Goal: Task Accomplishment & Management: Manage account settings

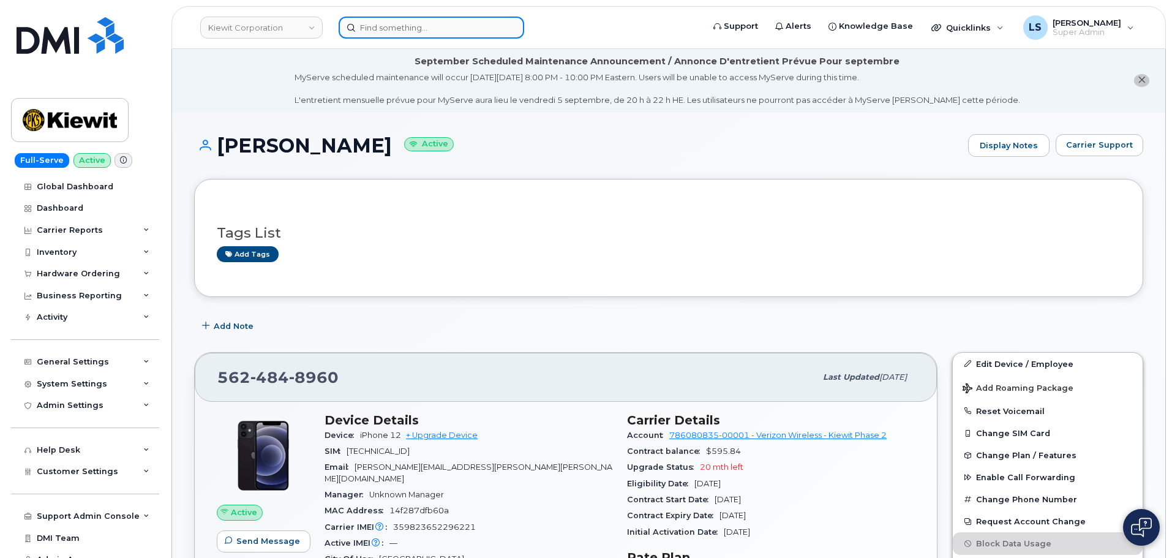
click at [463, 28] on input at bounding box center [432, 28] width 186 height 22
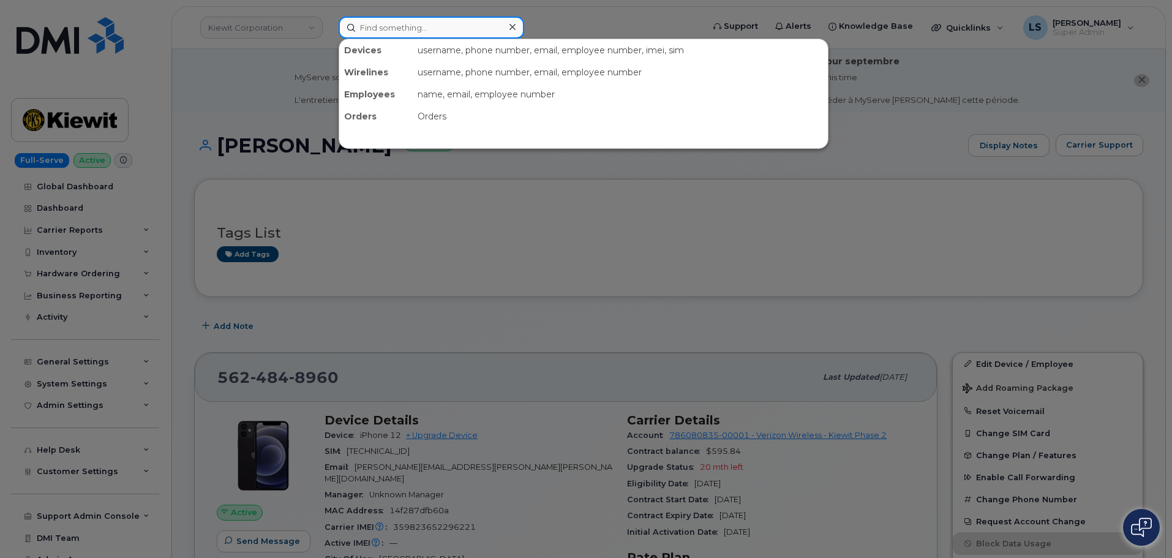
paste input "6196814845"
type input "6196814845"
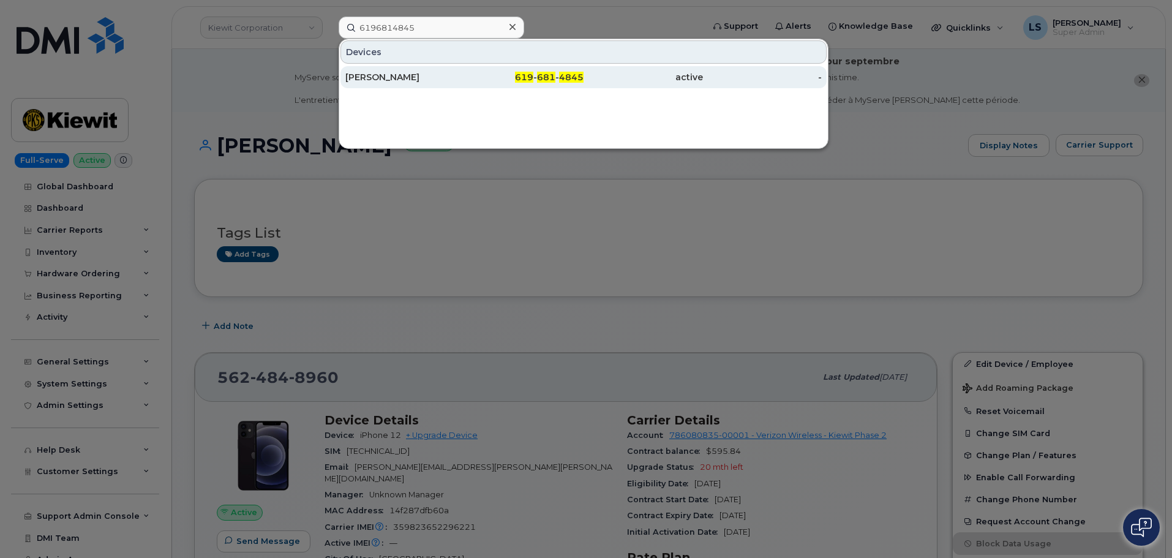
click at [441, 73] on div "KIRSTIN JOHNSON" at bounding box center [404, 77] width 119 height 12
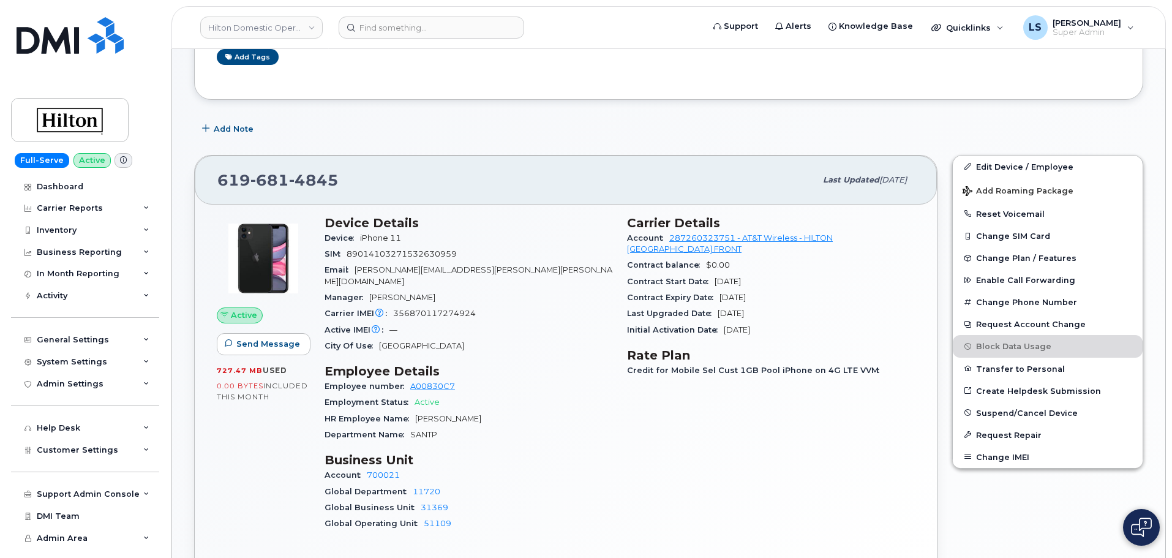
scroll to position [306, 0]
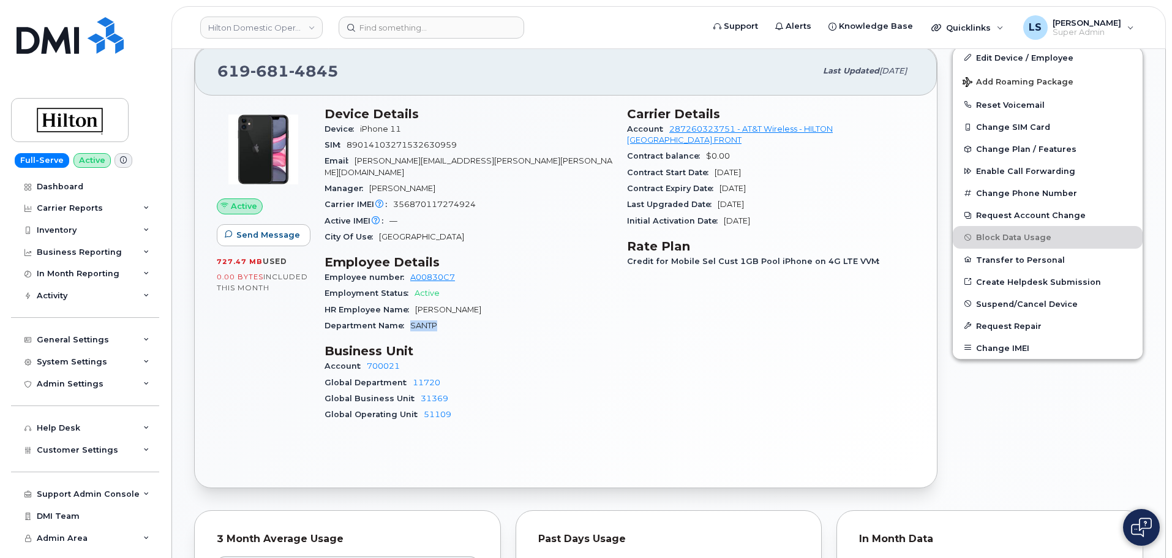
drag, startPoint x: 408, startPoint y: 319, endPoint x: 440, endPoint y: 317, distance: 31.3
click at [440, 318] on div "Department Name SANTP" at bounding box center [468, 326] width 288 height 16
click at [441, 318] on div "Department Name SANTP" at bounding box center [468, 326] width 288 height 16
drag, startPoint x: 424, startPoint y: 313, endPoint x: 389, endPoint y: 314, distance: 34.9
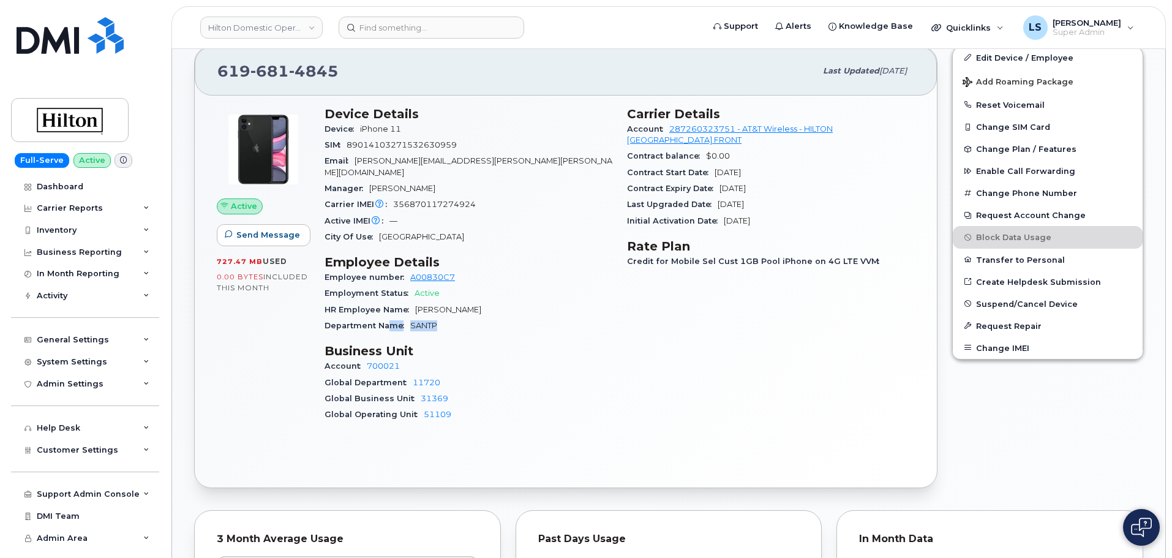
click at [389, 318] on div "Department Name SANTP" at bounding box center [468, 326] width 288 height 16
click at [426, 318] on div "Department Name SANTP" at bounding box center [468, 326] width 288 height 16
click at [441, 318] on div "Department Name SANTP" at bounding box center [468, 326] width 288 height 16
click at [432, 321] on span "SANTP" at bounding box center [423, 325] width 27 height 9
click at [447, 319] on div "Department Name SANTP" at bounding box center [468, 326] width 288 height 16
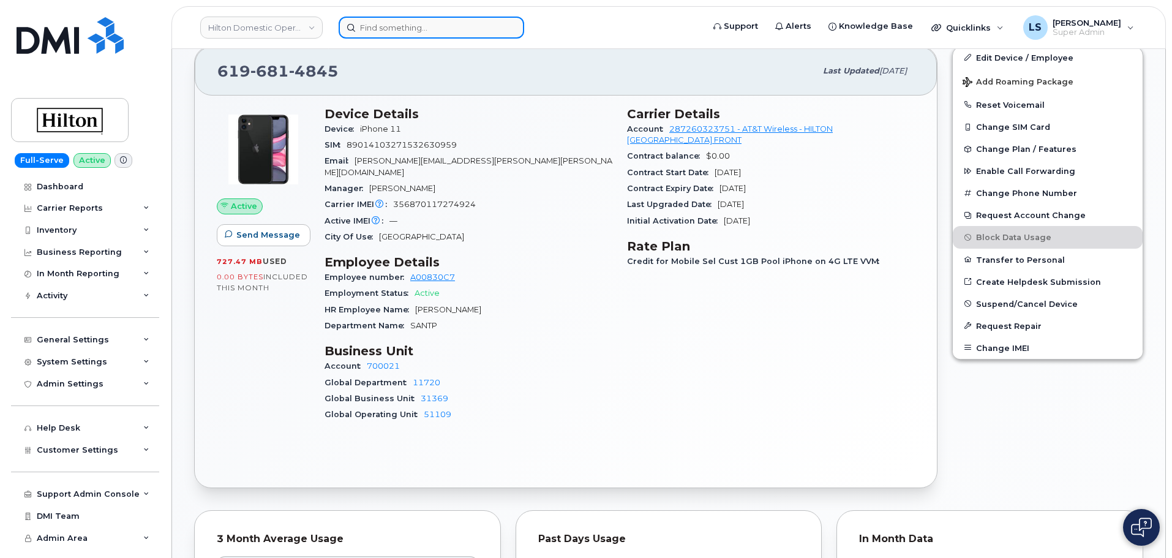
click at [417, 28] on input at bounding box center [432, 28] width 186 height 22
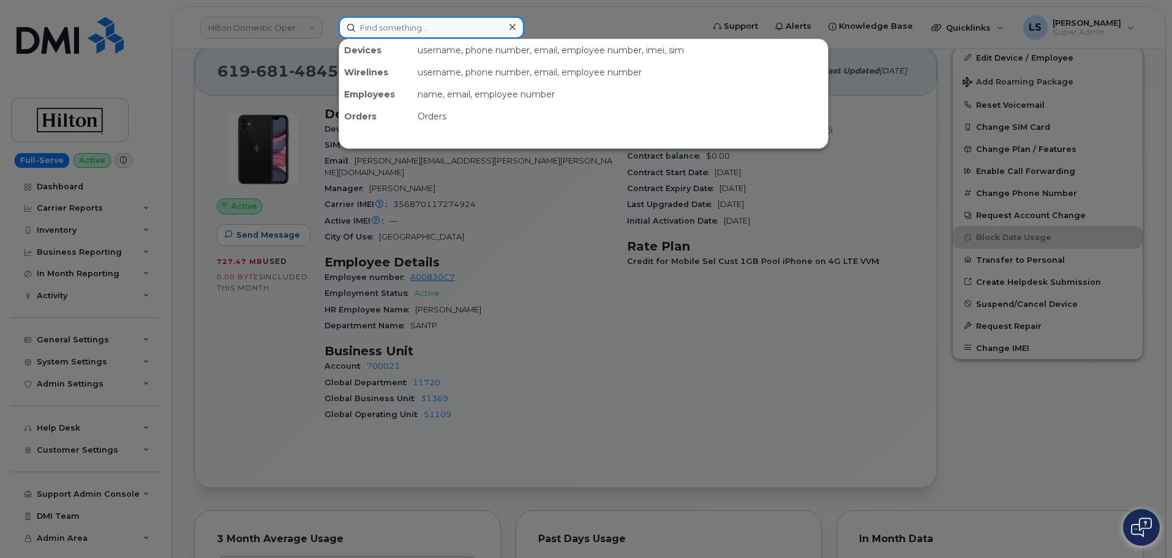
paste input "6174708764"
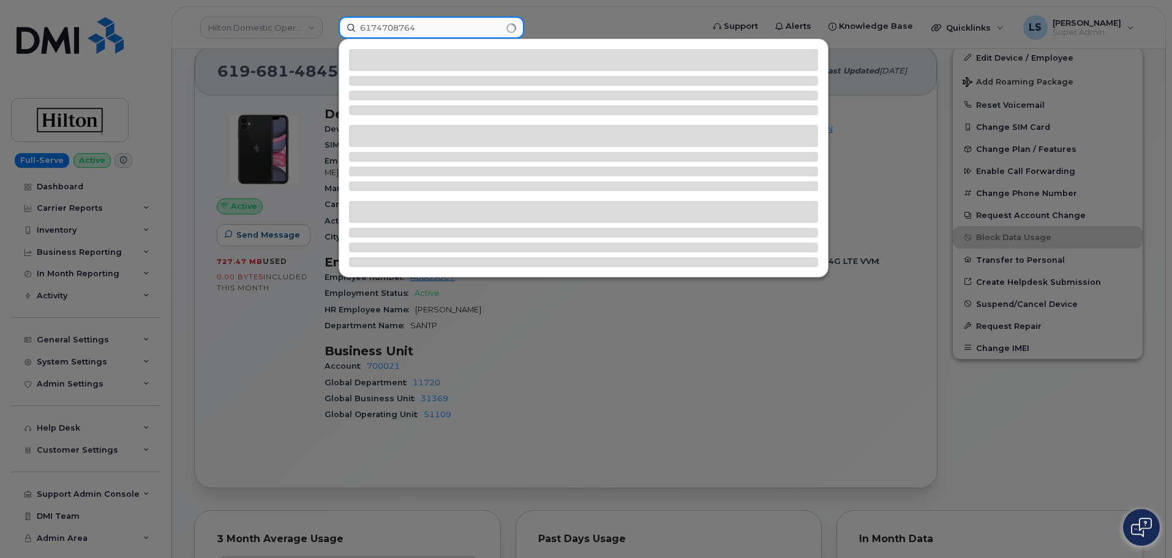
type input "6174708764"
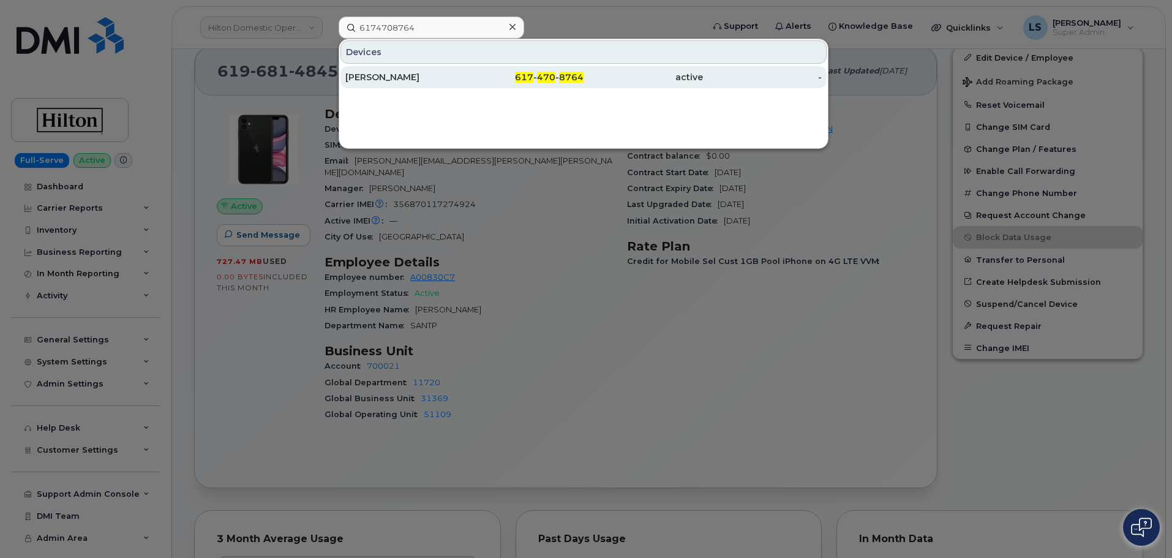
click at [410, 80] on div "Ceren Olgunman" at bounding box center [404, 77] width 119 height 12
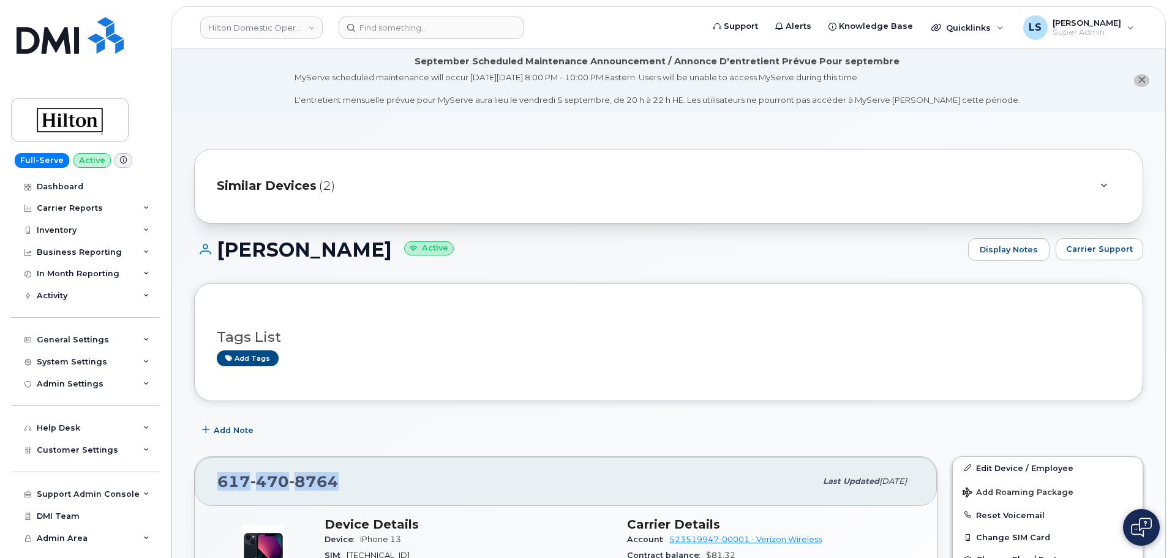
drag, startPoint x: 340, startPoint y: 477, endPoint x: 220, endPoint y: 481, distance: 120.1
click at [220, 481] on div "617 470 8764" at bounding box center [516, 481] width 598 height 26
copy span "617 470 8764"
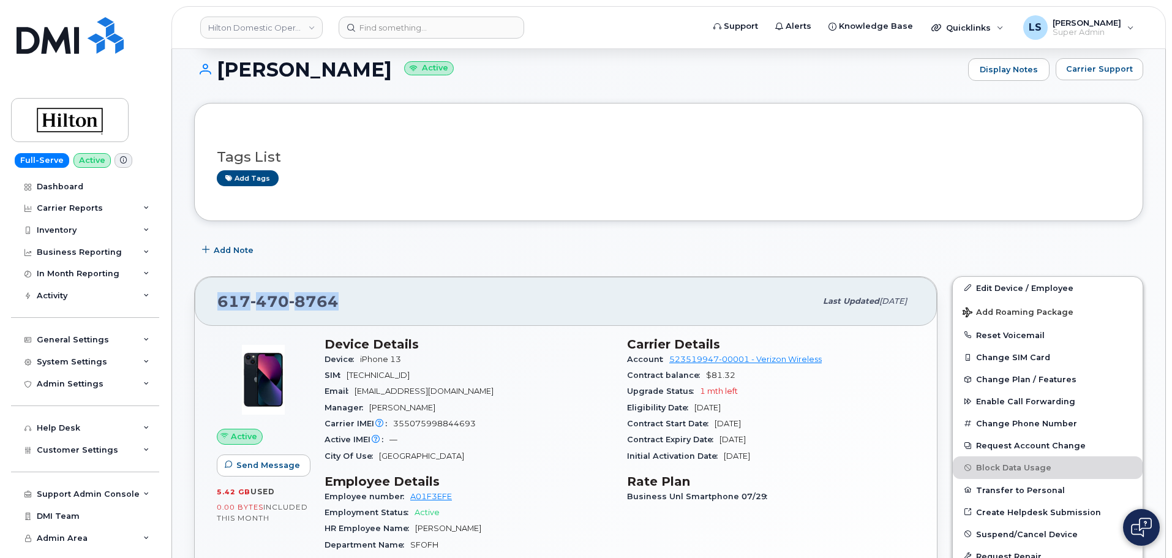
scroll to position [306, 0]
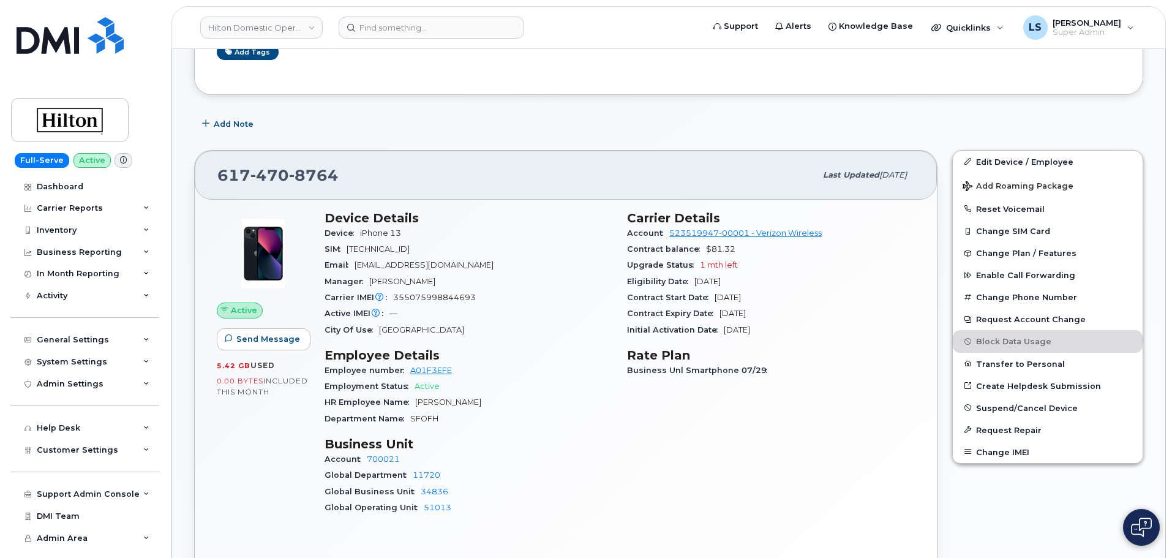
click at [575, 313] on div "Active IMEI Active IMEI is refreshed daily with a delay of up to 48 hours follo…" at bounding box center [468, 314] width 288 height 16
click at [380, 28] on input at bounding box center [432, 28] width 186 height 22
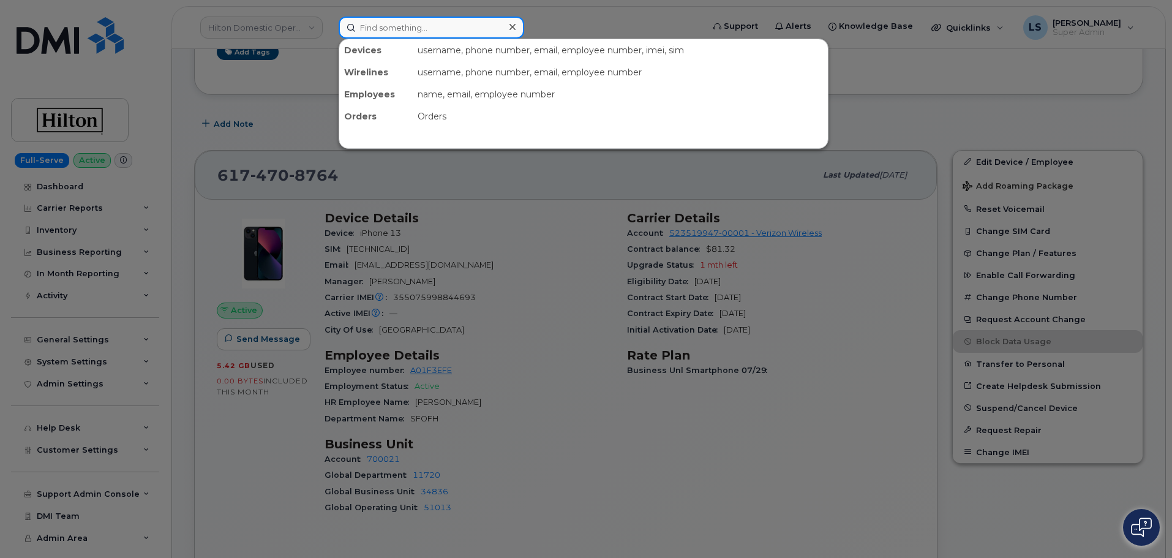
paste input "355075992945264"
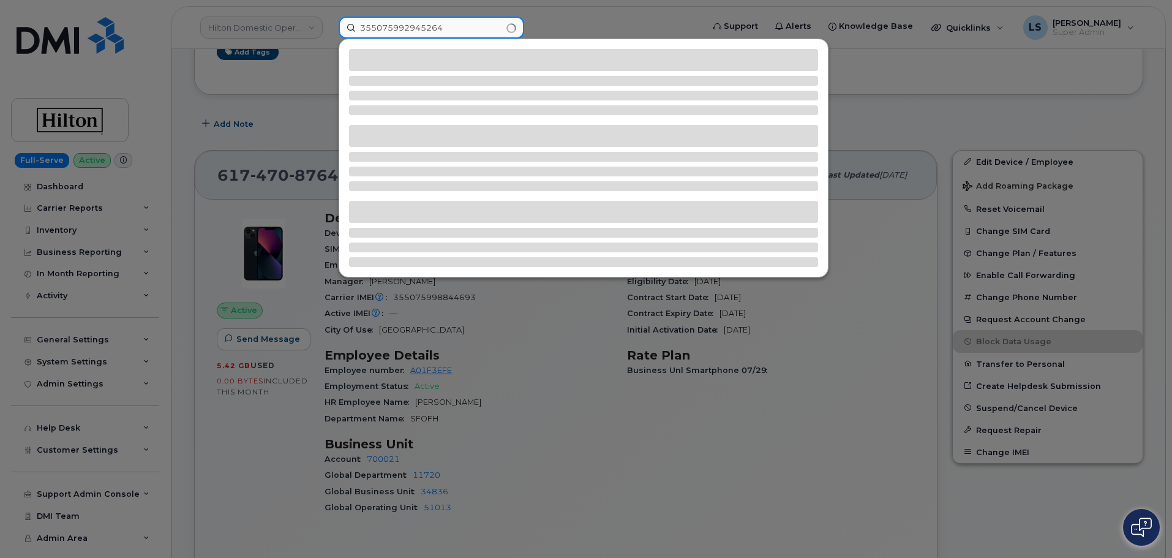
type input "355075992945264"
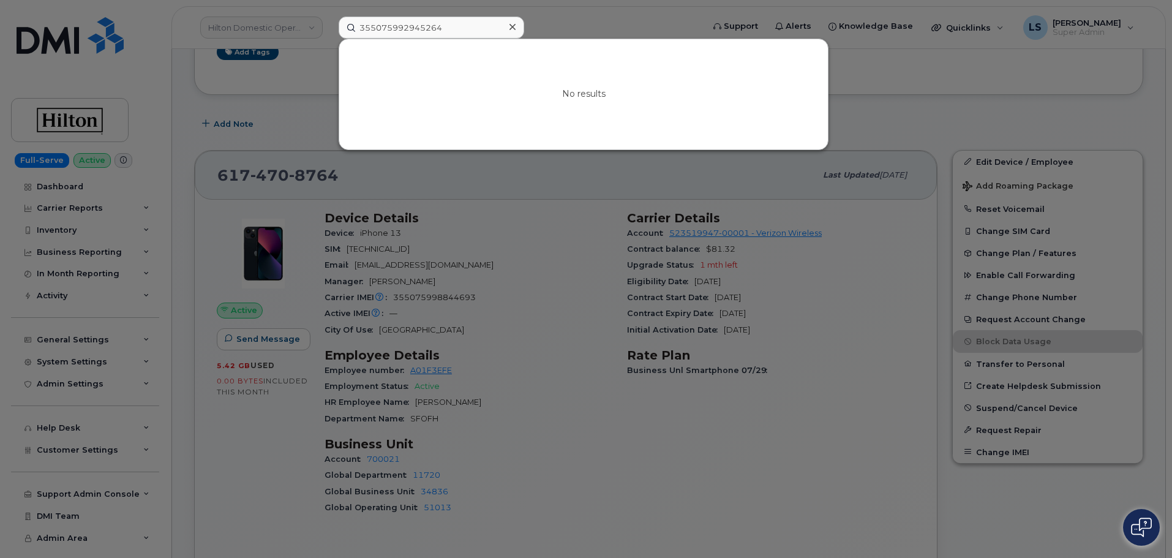
click at [576, 421] on div at bounding box center [586, 279] width 1172 height 558
click at [472, 23] on input "355075992945264" at bounding box center [432, 28] width 186 height 22
click at [524, 256] on div at bounding box center [586, 279] width 1172 height 558
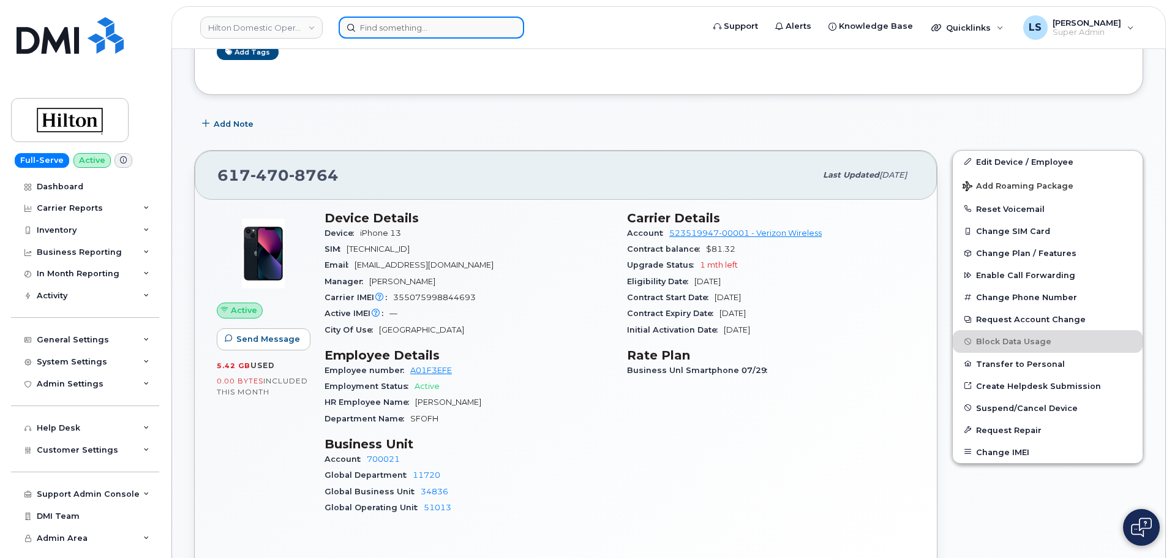
click at [429, 24] on input at bounding box center [432, 28] width 186 height 22
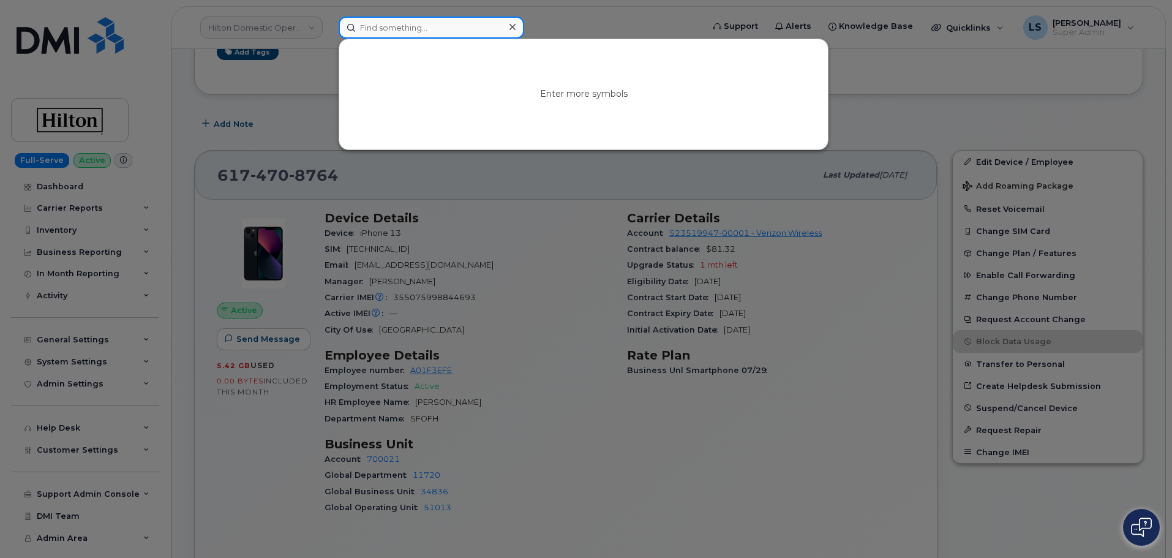
paste input "[PERSON_NAME]"
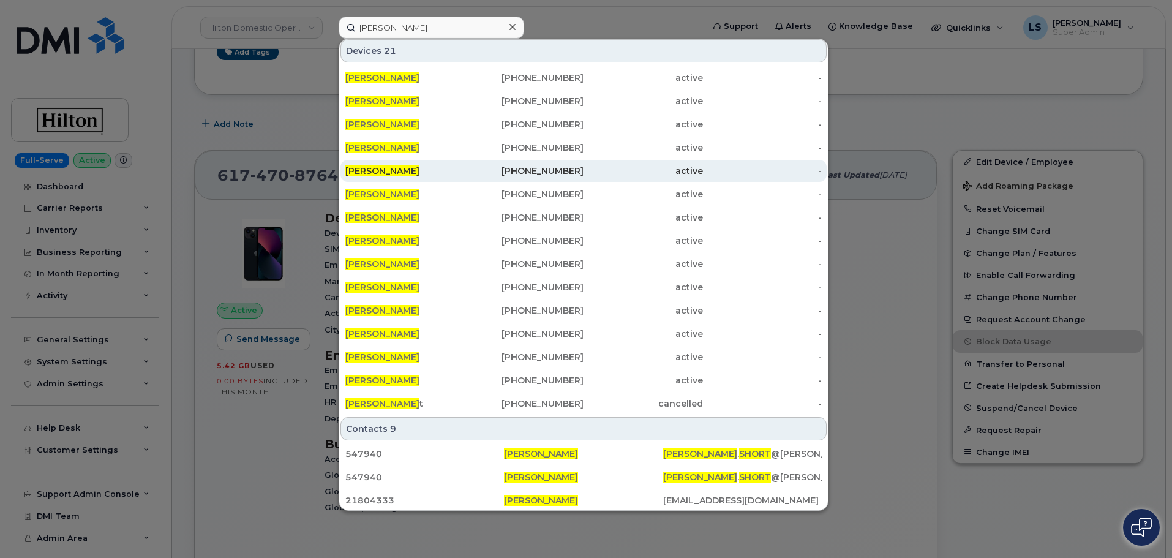
scroll to position [122, 0]
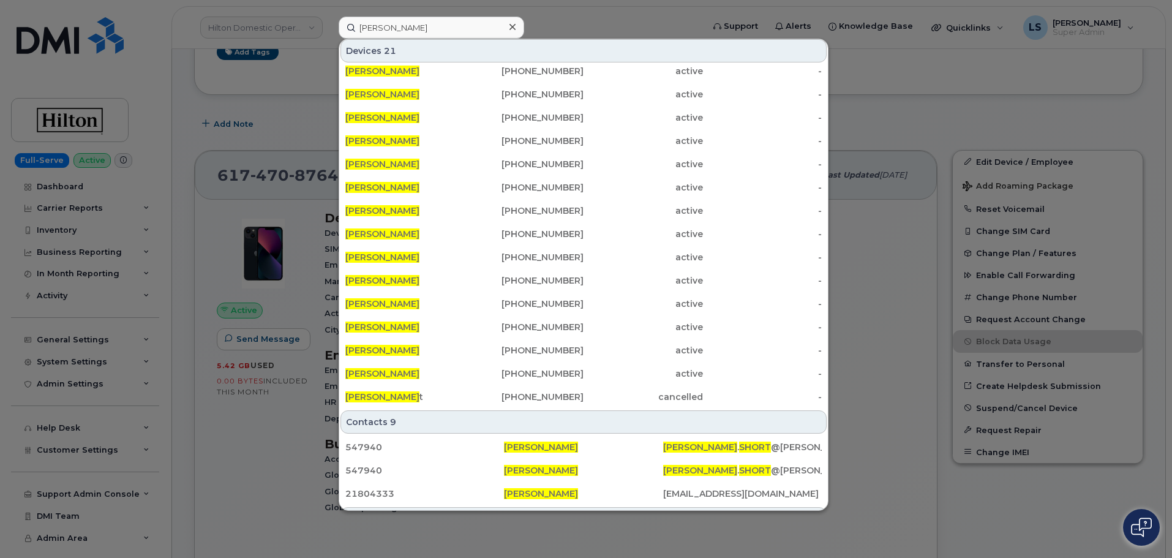
click at [427, 15] on div at bounding box center [586, 279] width 1172 height 558
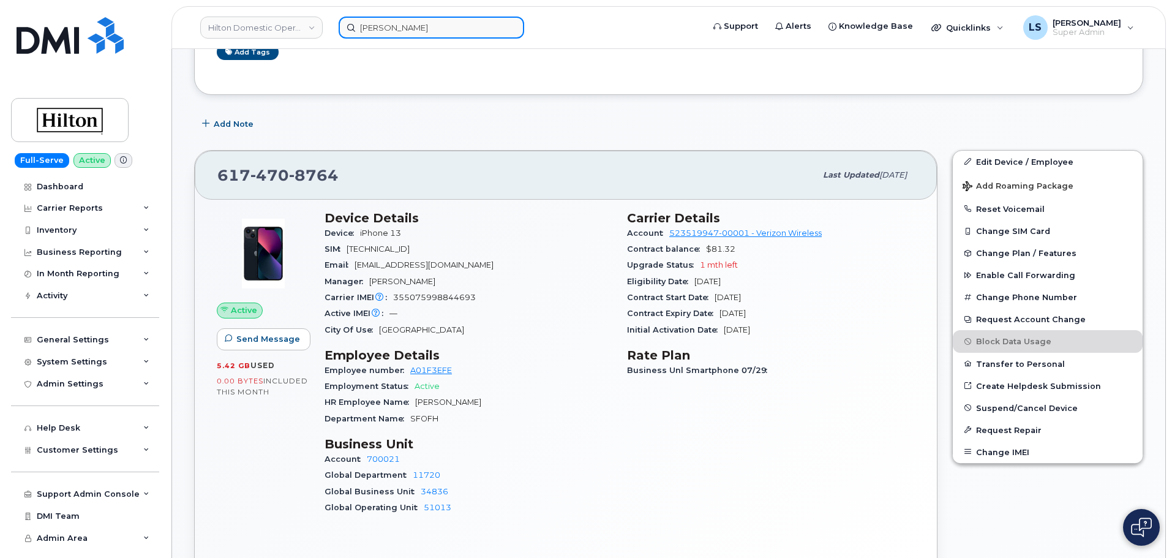
click at [421, 29] on input "[PERSON_NAME]" at bounding box center [432, 28] width 186 height 22
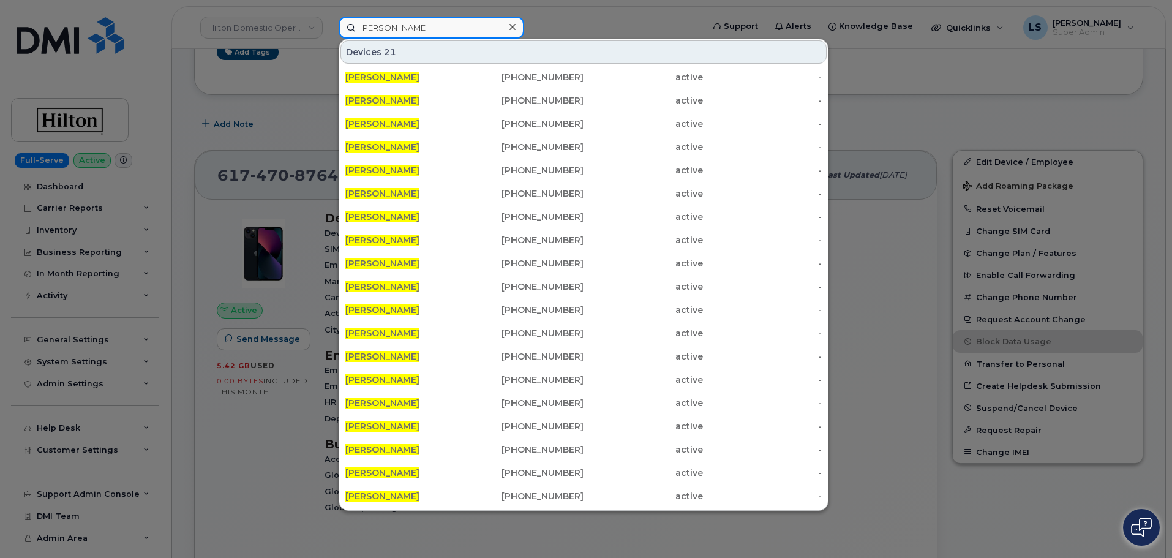
click at [421, 29] on input "[PERSON_NAME]" at bounding box center [432, 28] width 186 height 22
click at [420, 28] on input "[PERSON_NAME]" at bounding box center [432, 28] width 186 height 22
paste input "ICHAEL.SHORT@KIEWIT.COM"
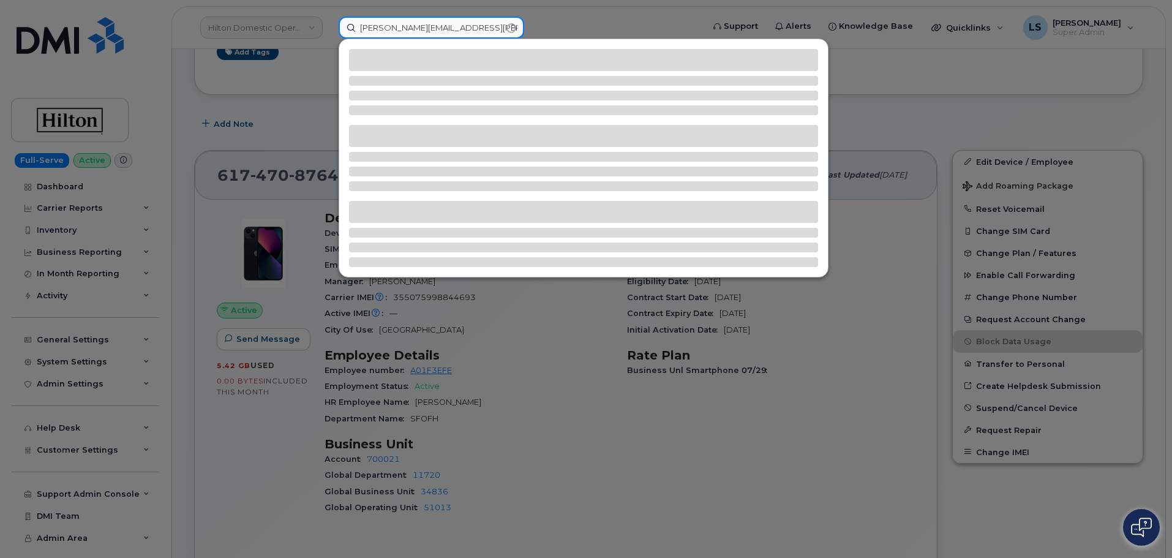
type input "[PERSON_NAME][EMAIL_ADDRESS][PERSON_NAME][DOMAIN_NAME]"
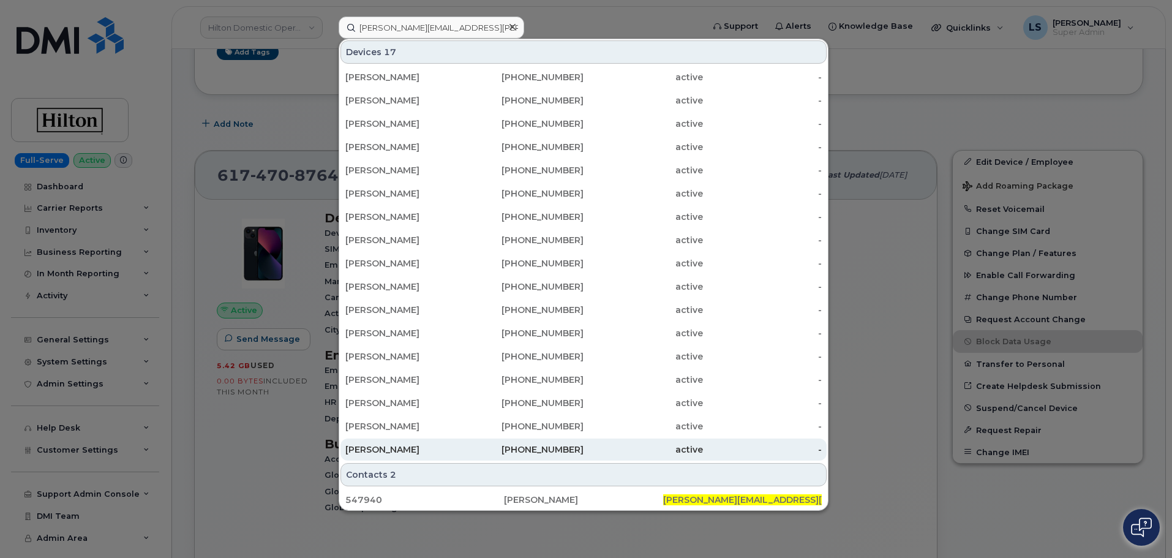
click at [392, 445] on div "[PERSON_NAME]" at bounding box center [404, 449] width 119 height 12
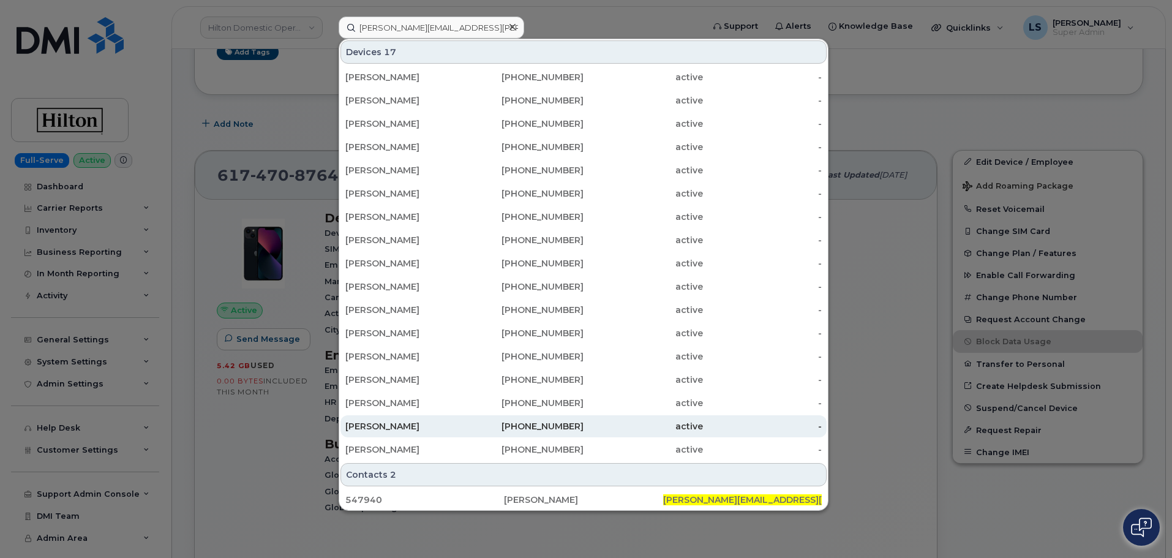
click at [392, 424] on div "[PERSON_NAME]" at bounding box center [404, 426] width 119 height 12
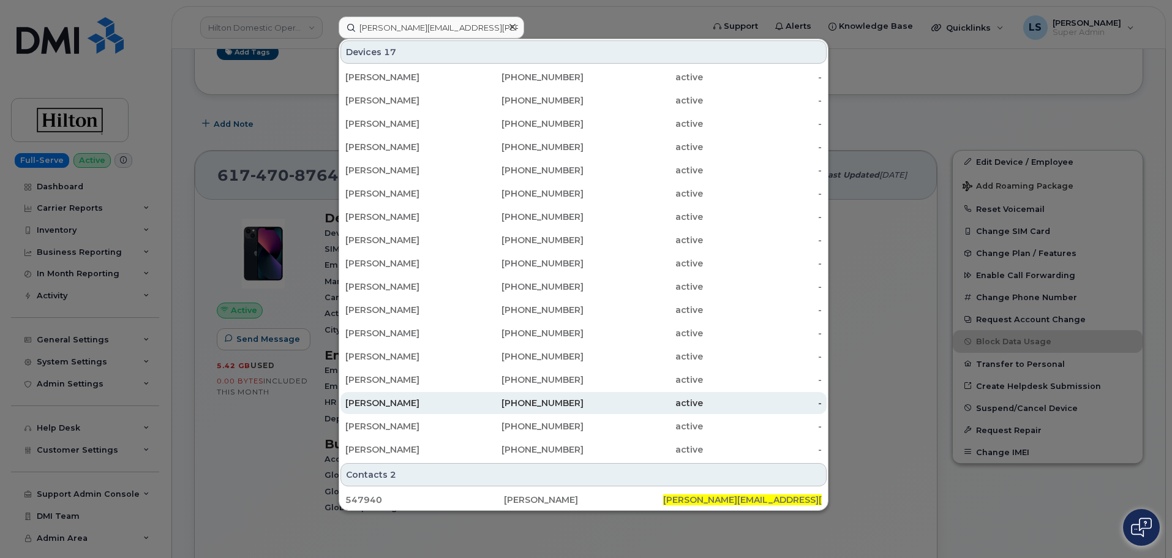
click at [400, 402] on div "[PERSON_NAME]" at bounding box center [404, 403] width 119 height 12
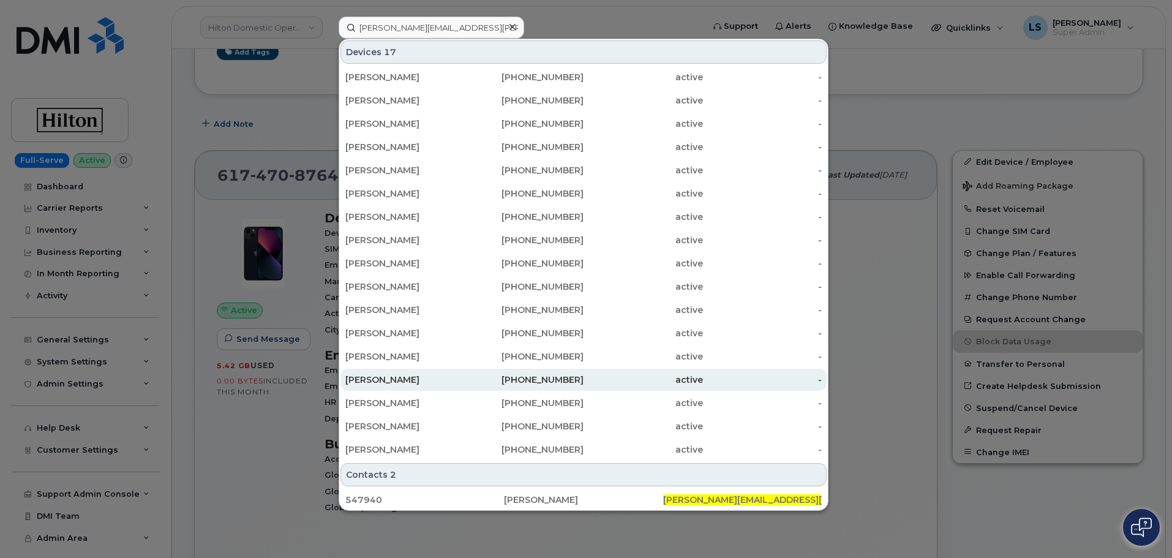
click at [405, 381] on div "[PERSON_NAME]" at bounding box center [404, 379] width 119 height 12
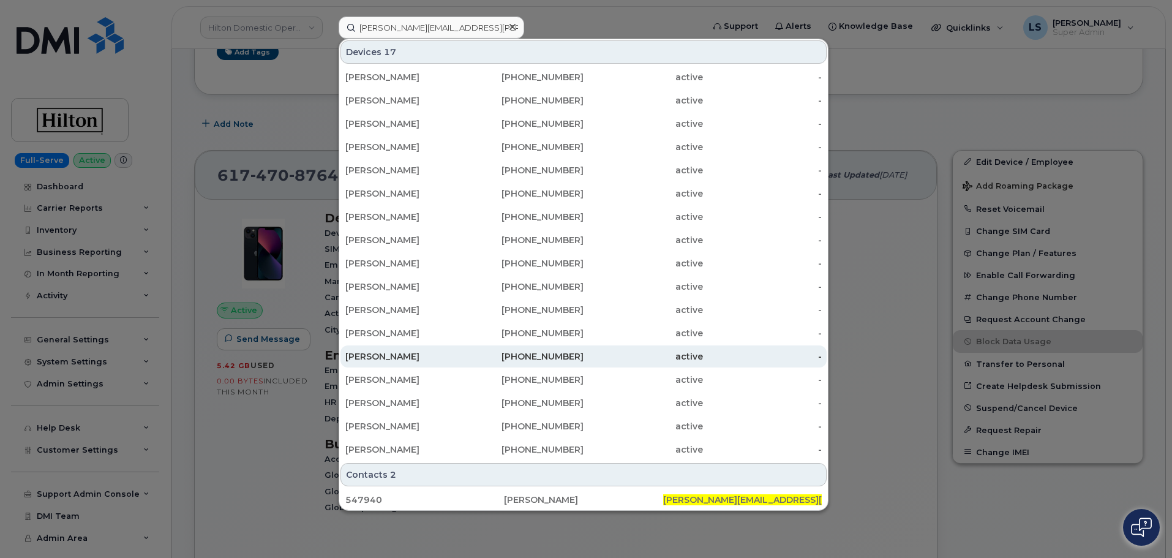
click at [396, 356] on div "[PERSON_NAME]" at bounding box center [404, 356] width 119 height 12
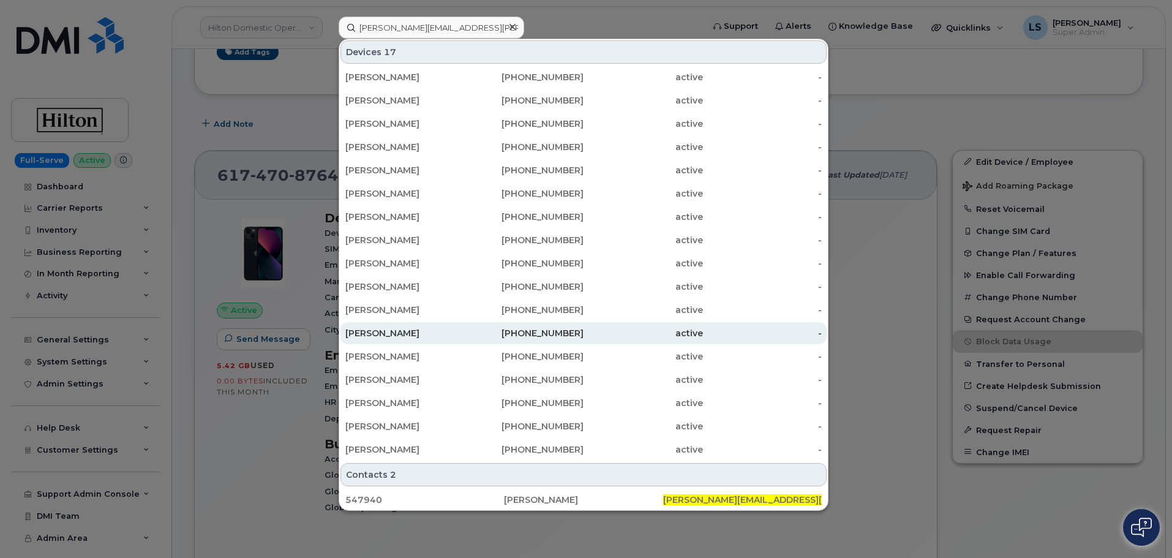
click at [396, 333] on div "[PERSON_NAME]" at bounding box center [404, 333] width 119 height 12
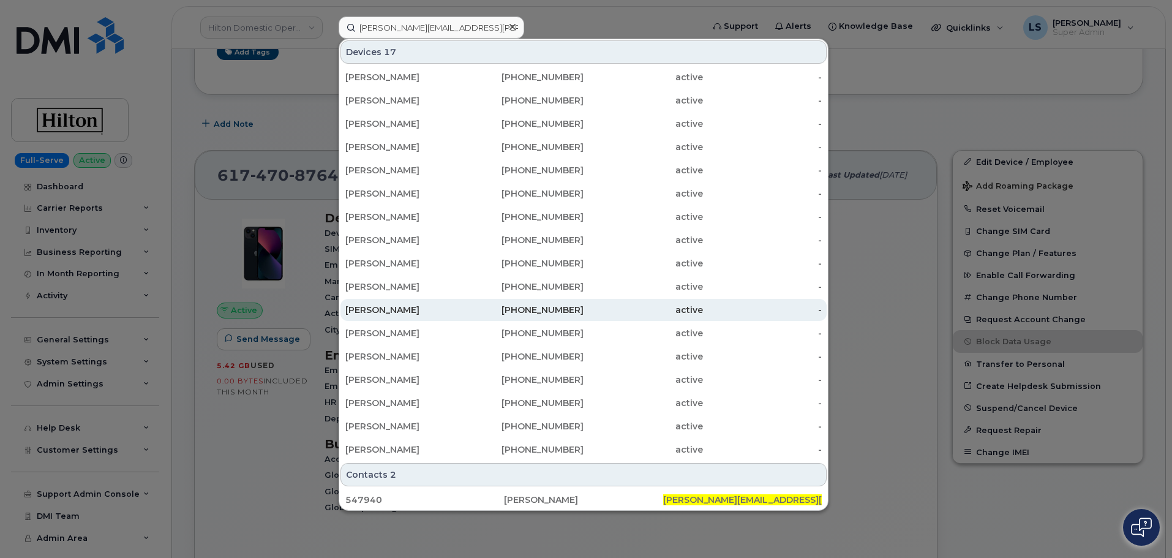
click at [402, 307] on div "[PERSON_NAME]" at bounding box center [404, 310] width 119 height 12
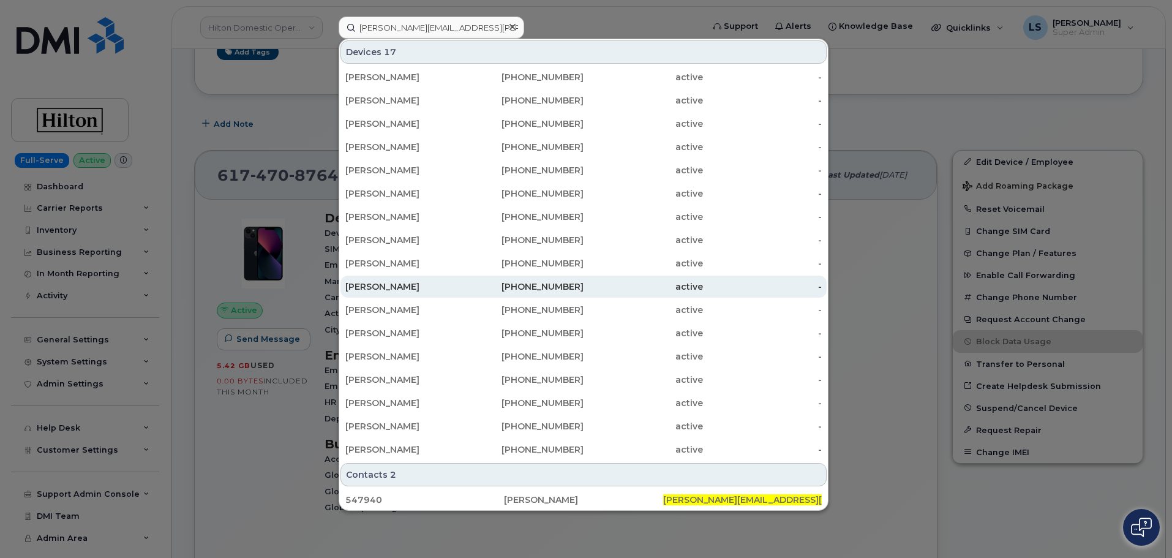
click at [413, 283] on div "[PERSON_NAME]" at bounding box center [404, 286] width 119 height 12
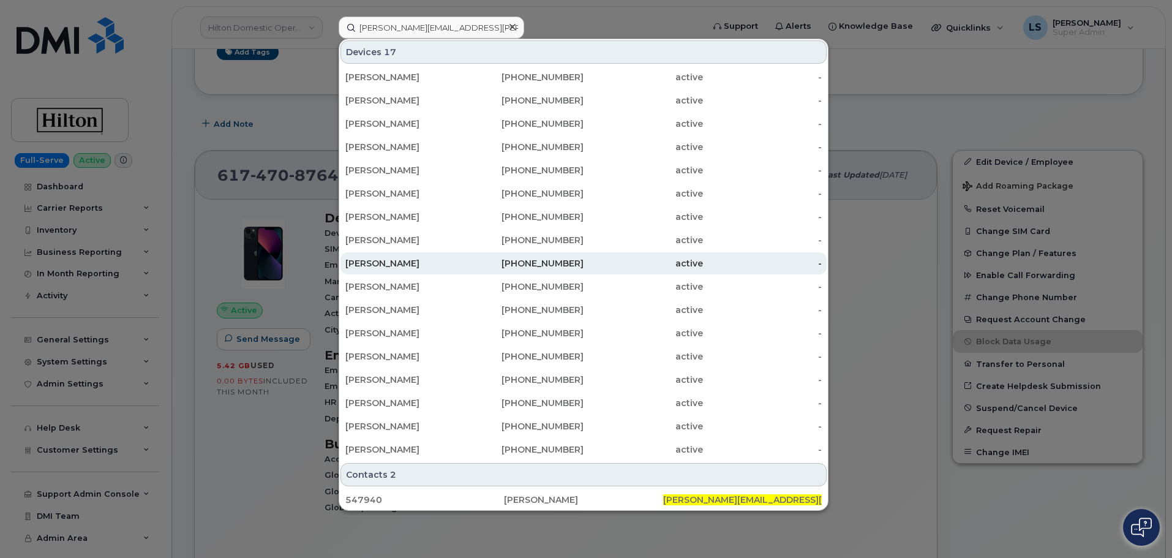
click at [416, 260] on div "[PERSON_NAME]" at bounding box center [404, 263] width 119 height 12
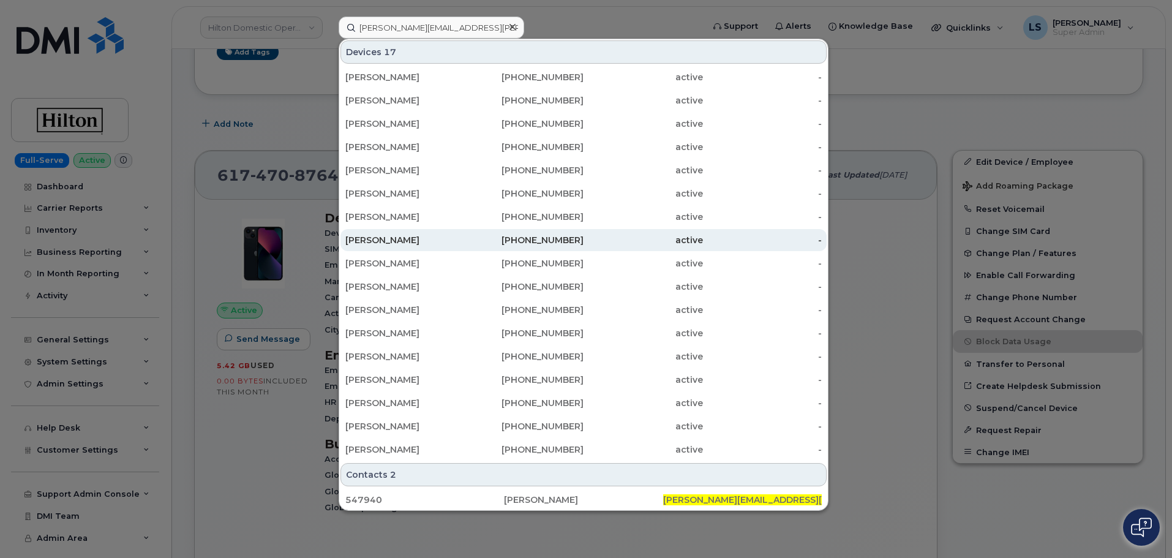
click at [419, 242] on div "[PERSON_NAME]" at bounding box center [404, 240] width 119 height 12
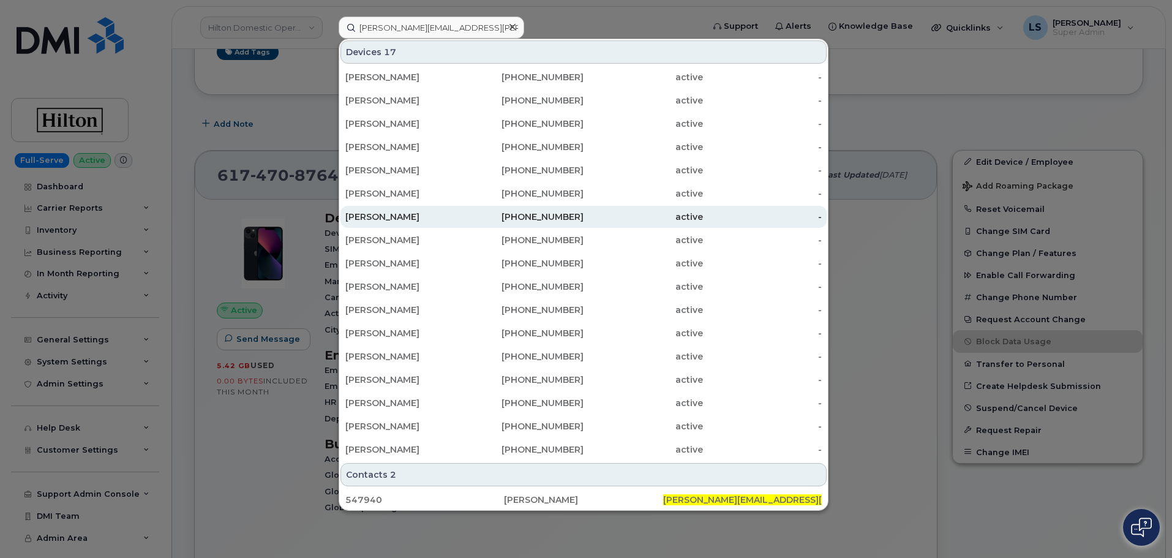
click at [413, 218] on div "[PERSON_NAME]" at bounding box center [404, 217] width 119 height 12
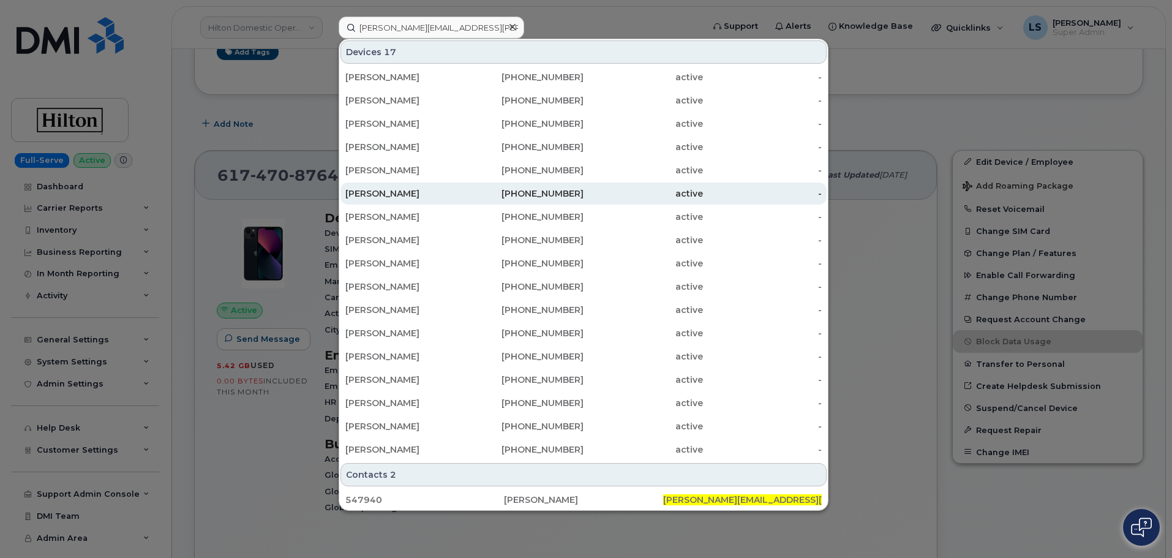
click at [421, 193] on div "[PERSON_NAME]" at bounding box center [404, 193] width 119 height 12
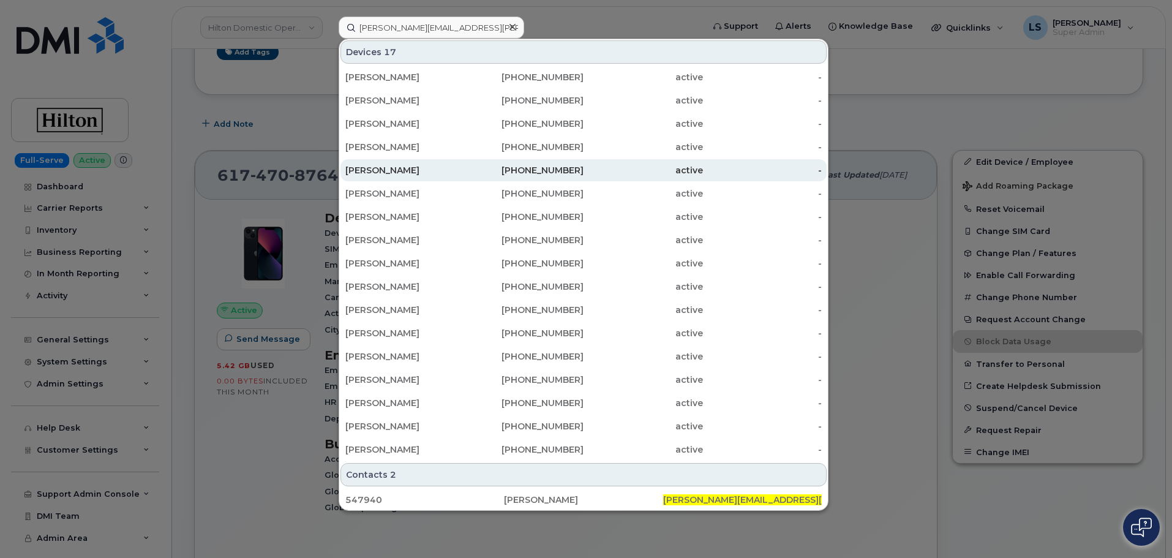
click at [415, 168] on div "[PERSON_NAME]" at bounding box center [404, 170] width 119 height 12
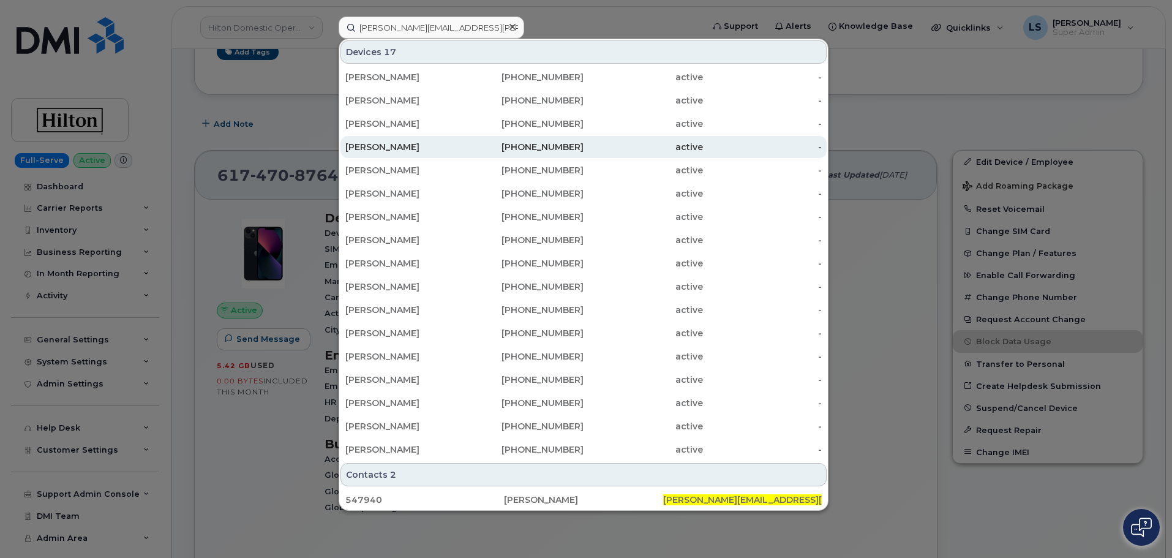
click at [418, 152] on div "[PERSON_NAME]" at bounding box center [404, 147] width 119 height 12
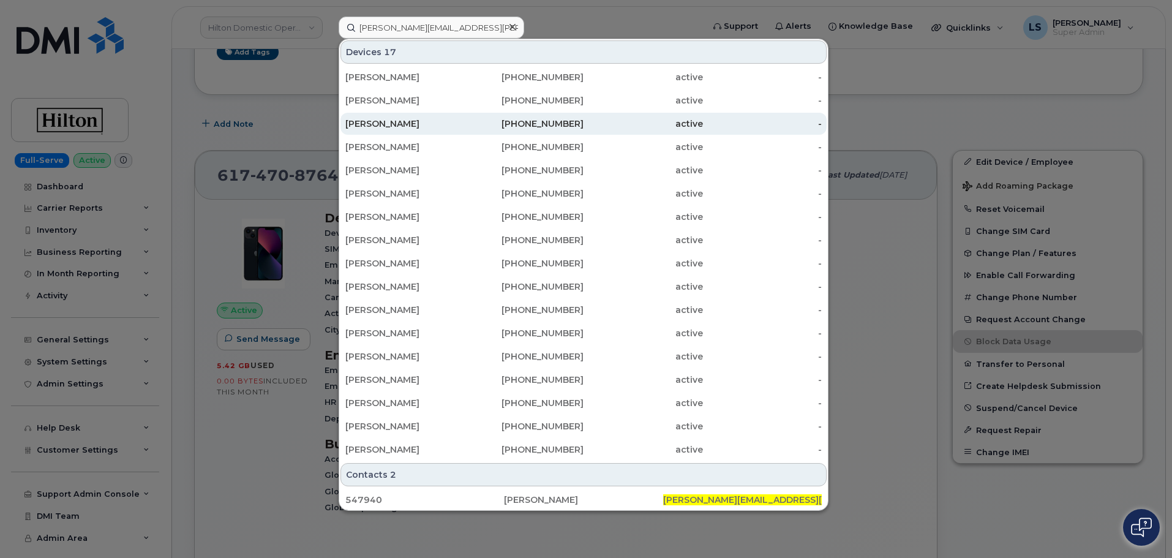
click at [414, 126] on div "[PERSON_NAME]" at bounding box center [404, 124] width 119 height 12
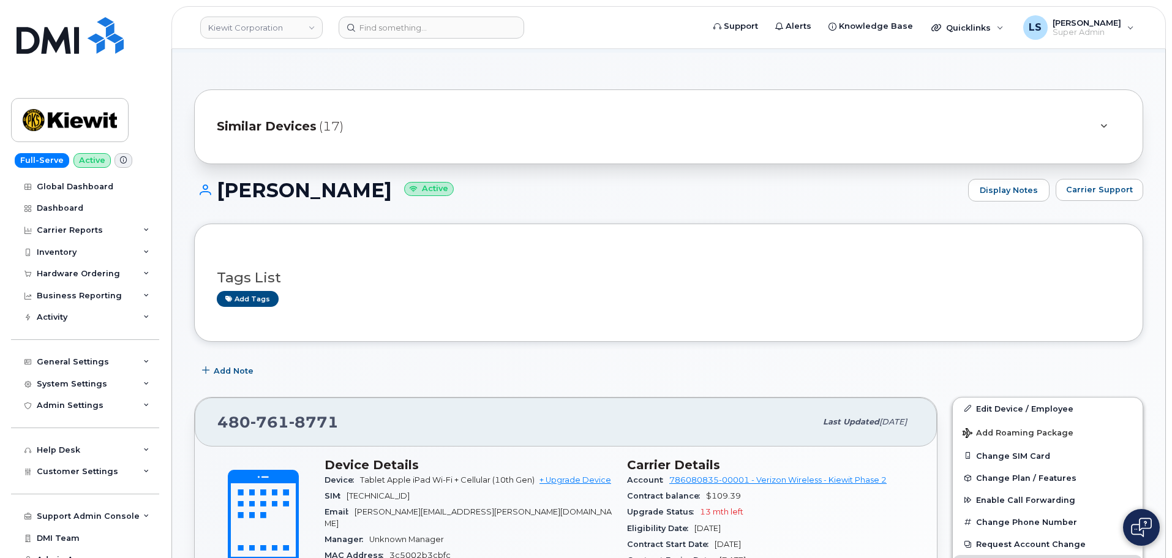
scroll to position [61, 0]
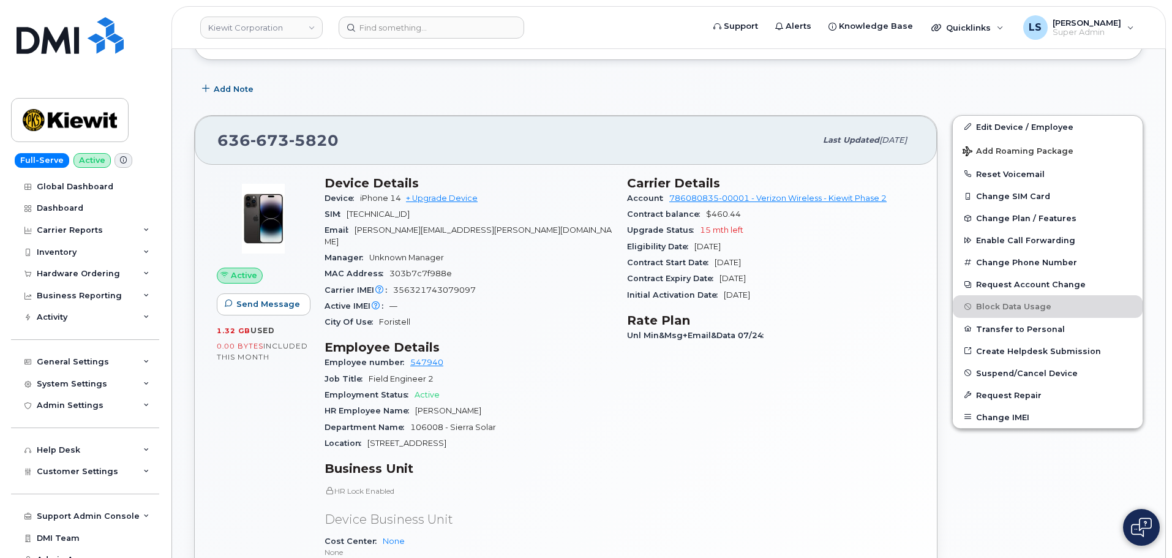
scroll to position [245, 0]
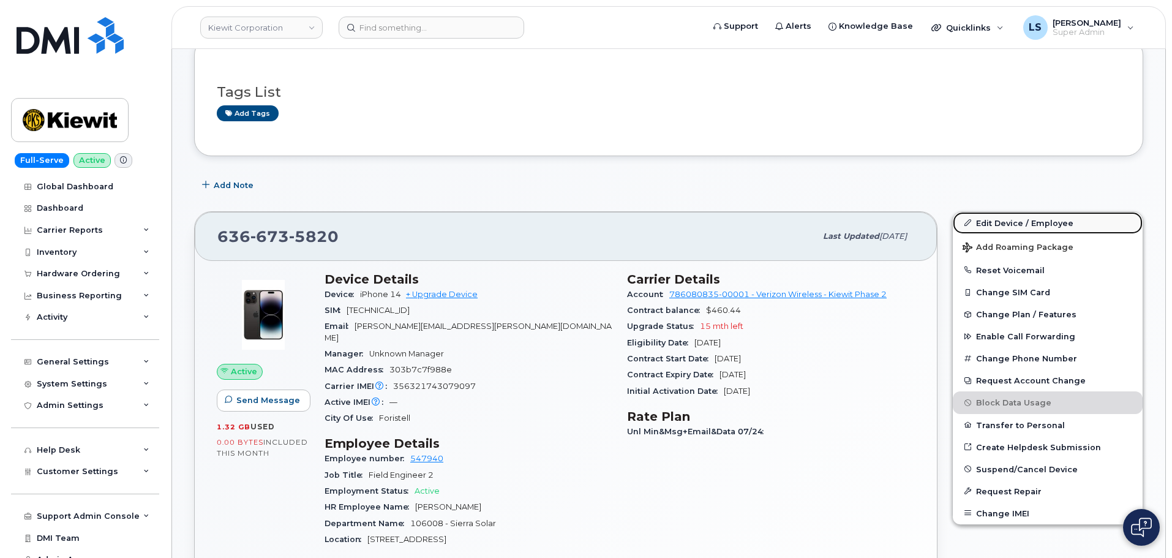
click at [980, 212] on link "Edit Device / Employee" at bounding box center [1048, 223] width 190 height 22
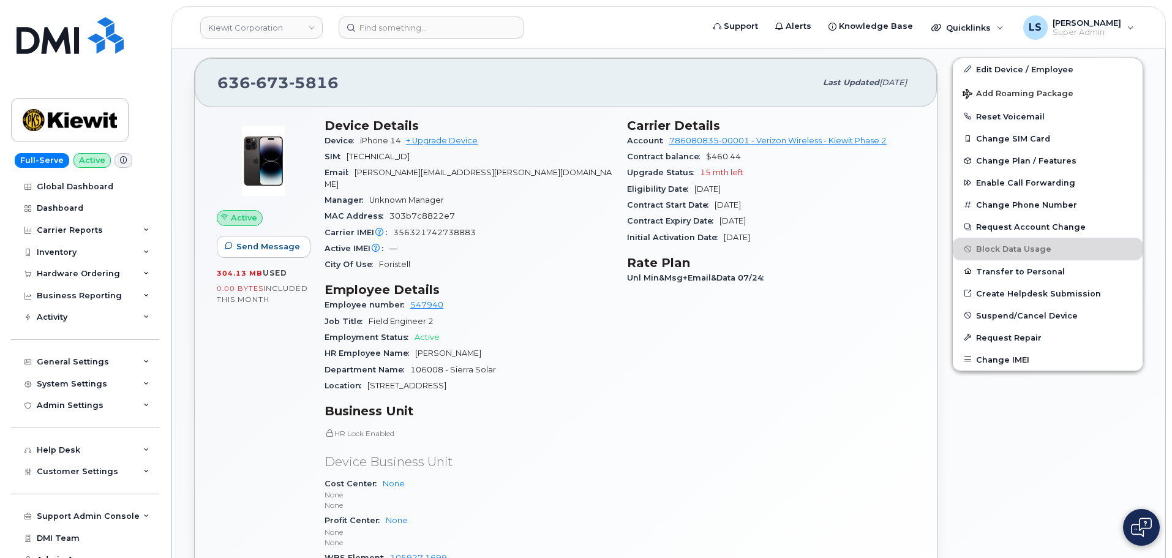
scroll to position [245, 0]
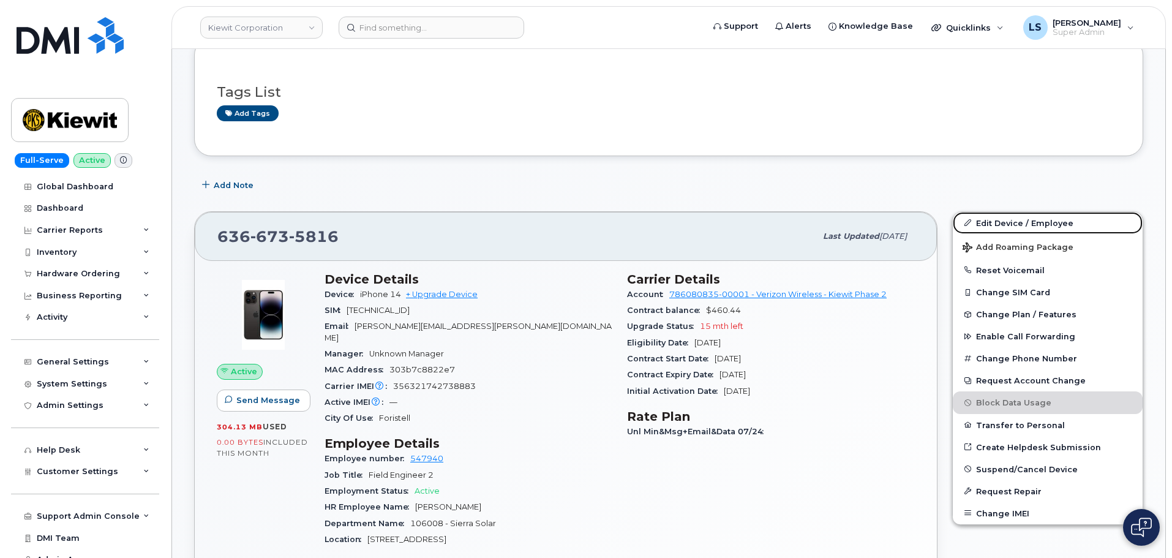
drag, startPoint x: 1010, startPoint y: 219, endPoint x: 522, endPoint y: 173, distance: 490.2
click at [1010, 220] on link "Edit Device / Employee" at bounding box center [1048, 223] width 190 height 22
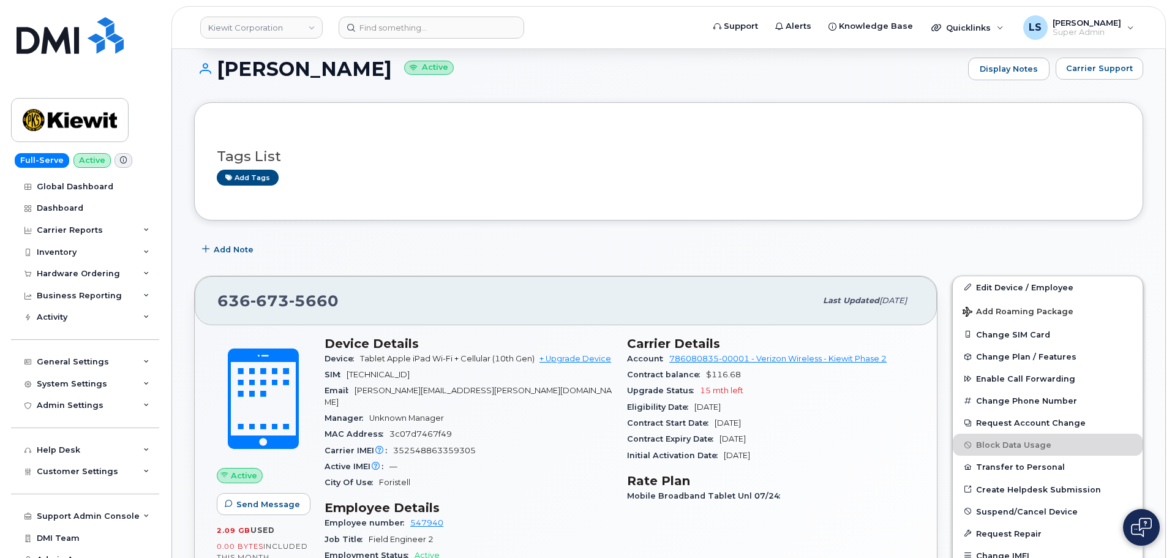
scroll to position [306, 0]
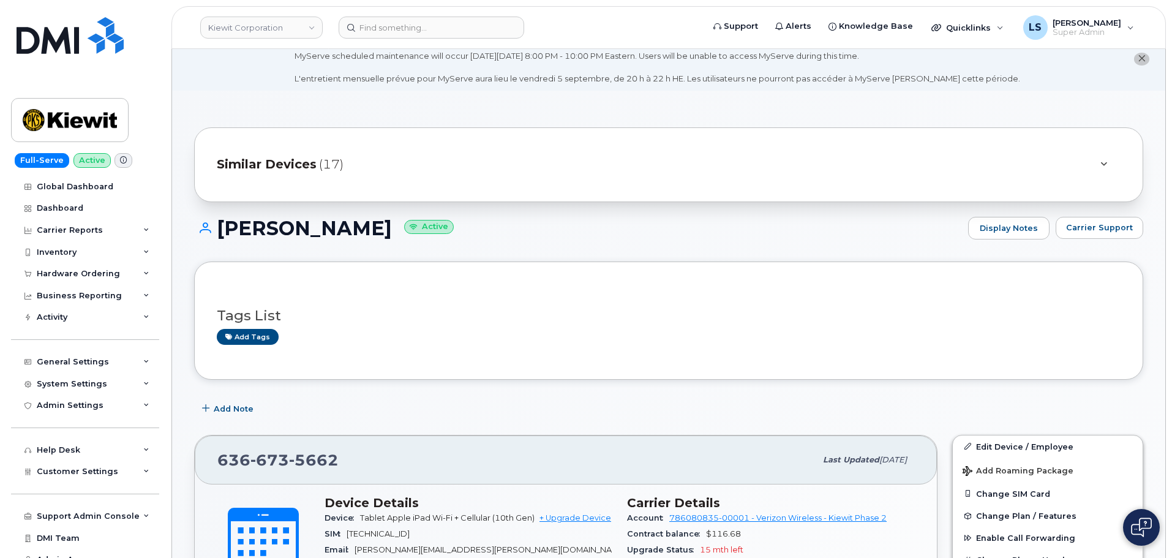
scroll to position [306, 0]
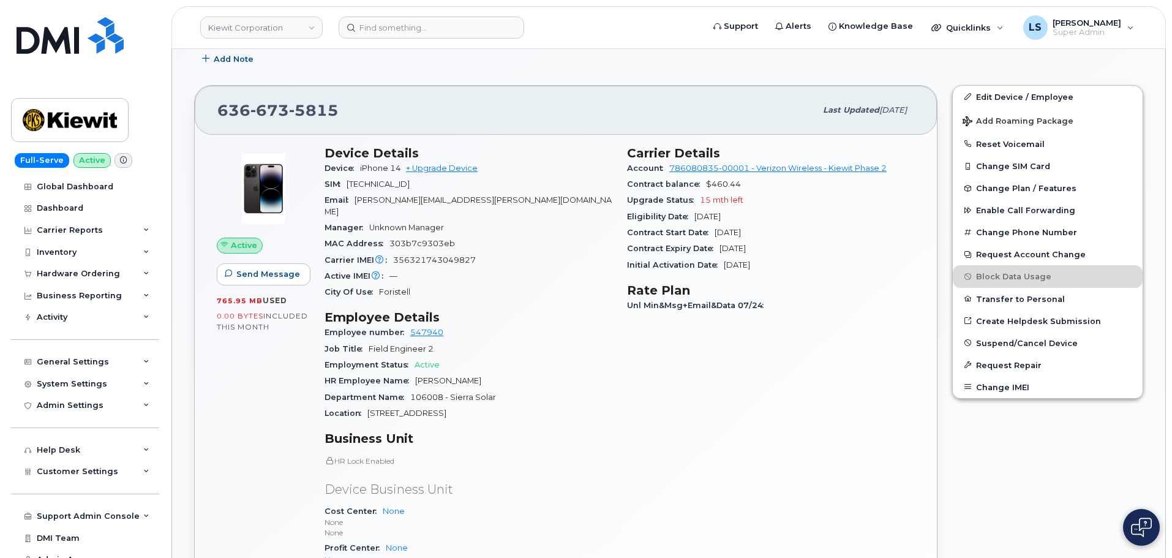
scroll to position [245, 0]
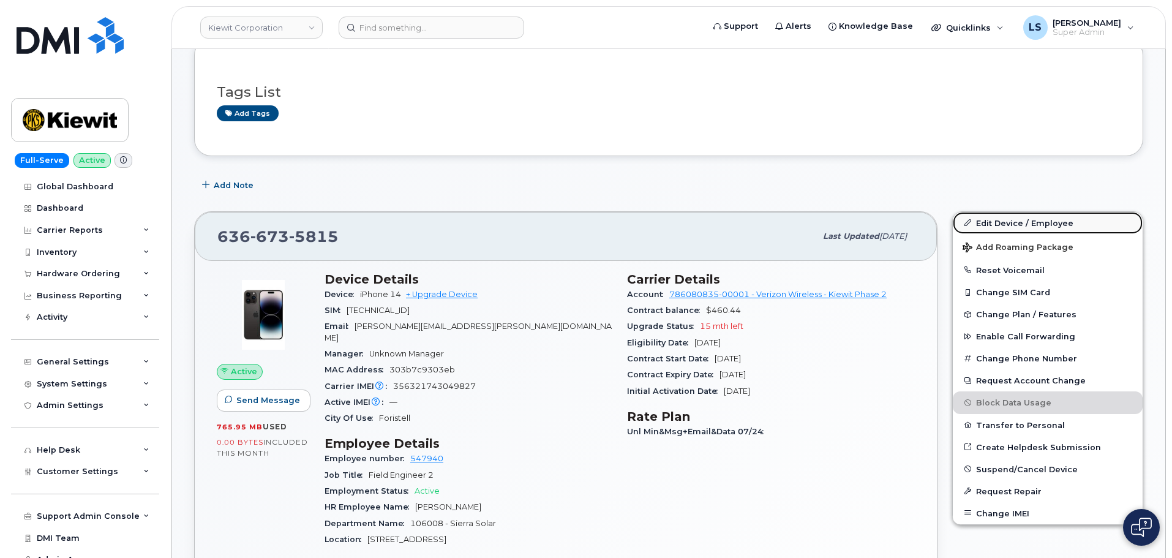
click at [999, 218] on link "Edit Device / Employee" at bounding box center [1048, 223] width 190 height 22
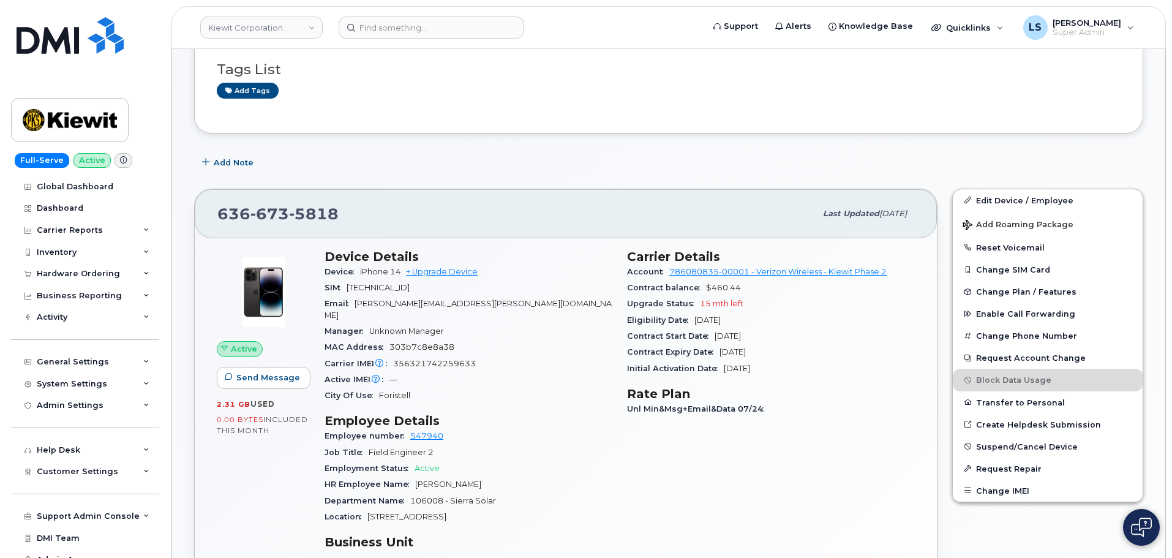
scroll to position [367, 0]
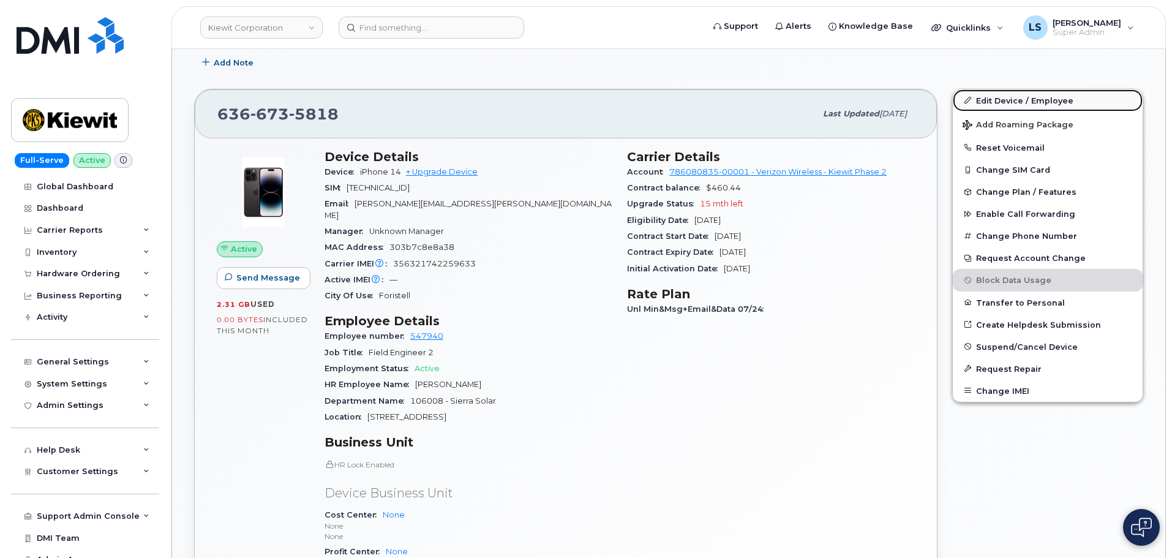
click at [982, 107] on link "Edit Device / Employee" at bounding box center [1048, 100] width 190 height 22
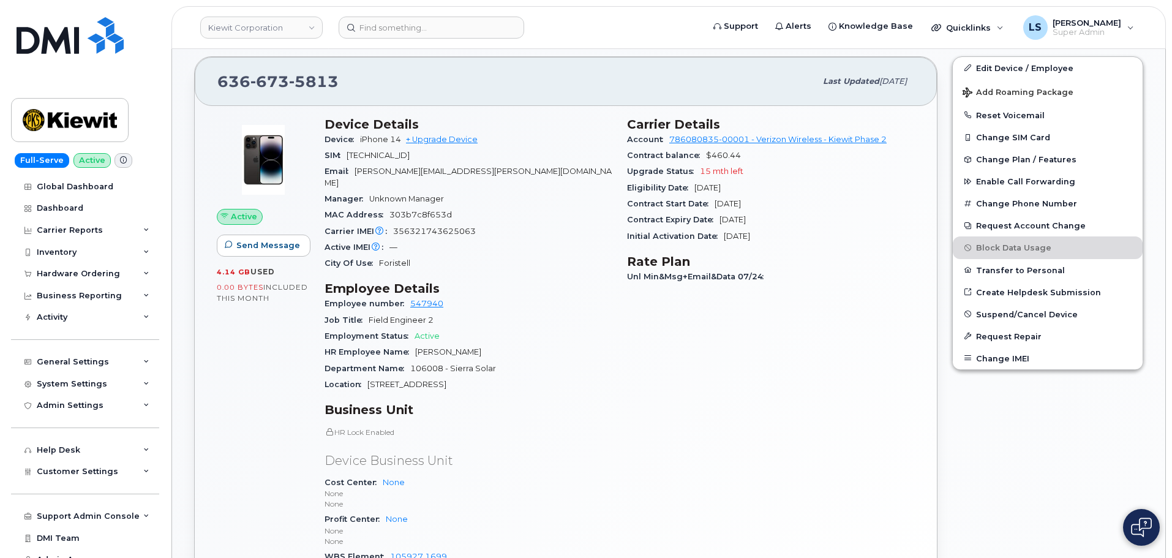
scroll to position [245, 0]
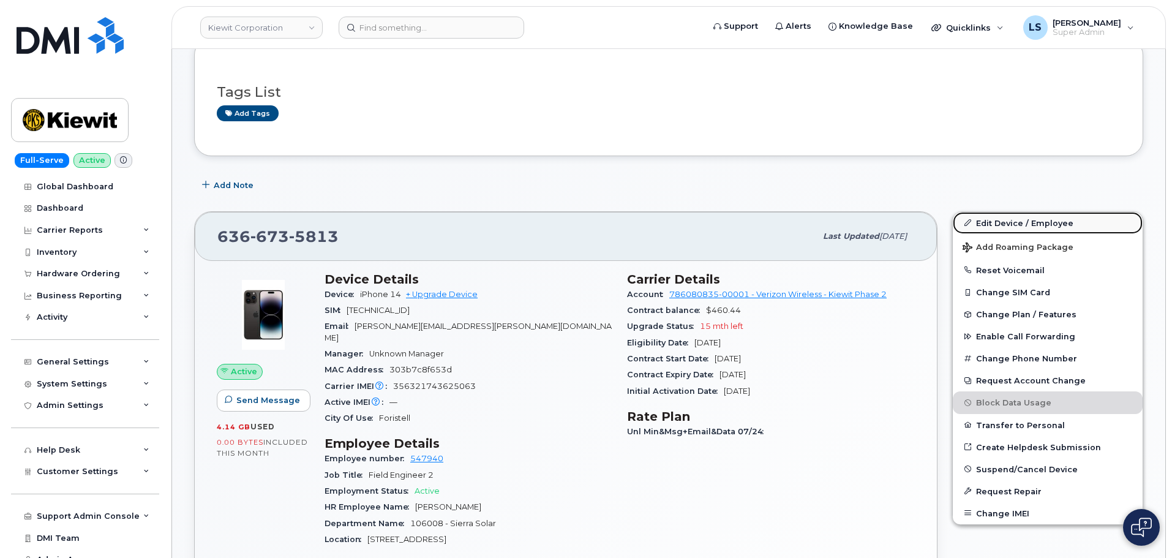
click at [1000, 223] on link "Edit Device / Employee" at bounding box center [1048, 223] width 190 height 22
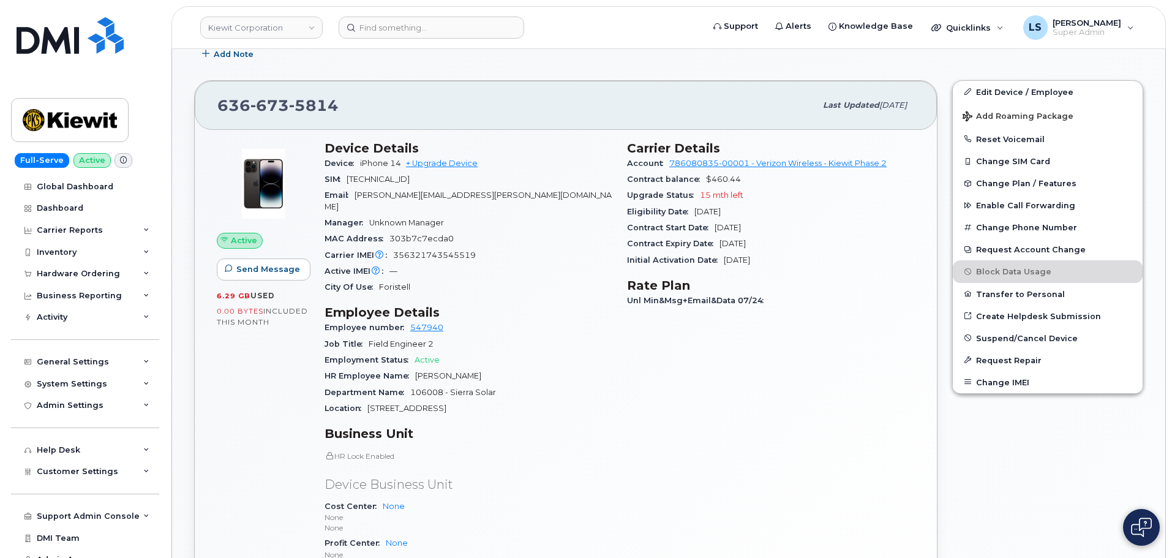
scroll to position [184, 0]
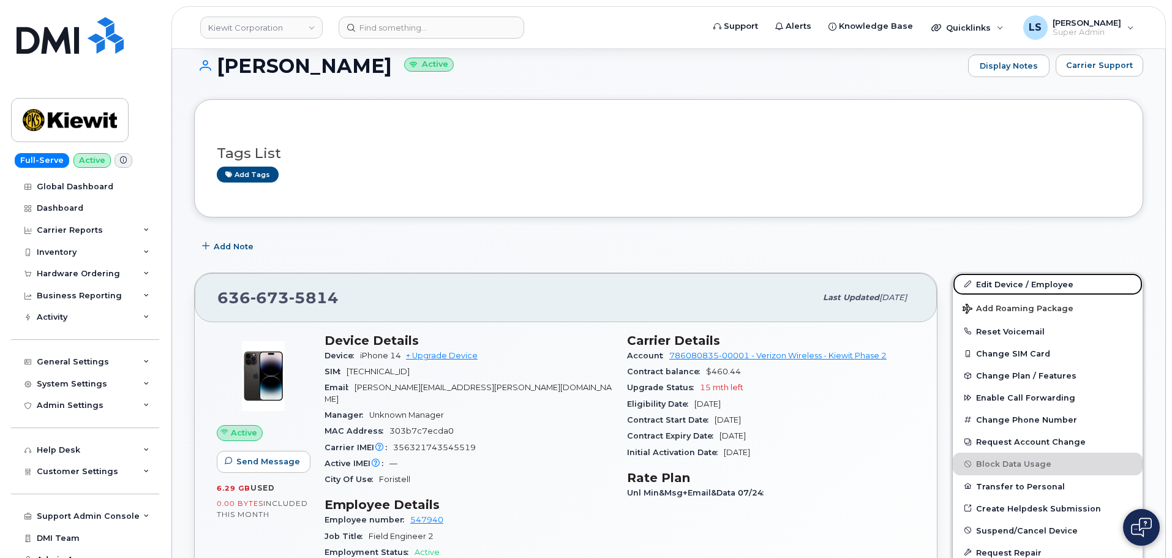
drag, startPoint x: 977, startPoint y: 272, endPoint x: 978, endPoint y: 263, distance: 9.9
click at [977, 273] on link "Edit Device / Employee" at bounding box center [1048, 284] width 190 height 22
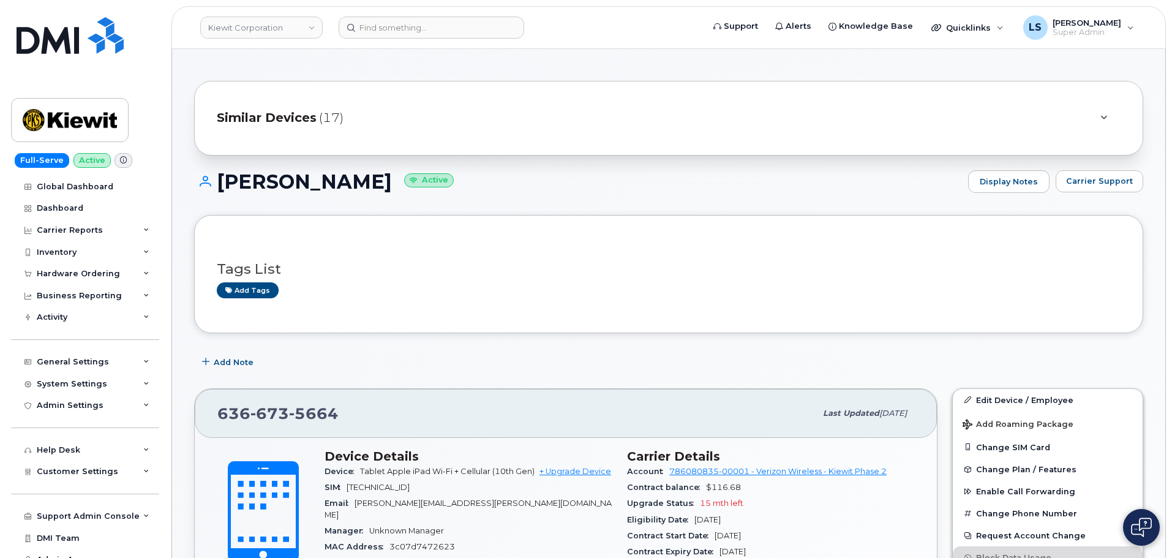
scroll to position [184, 0]
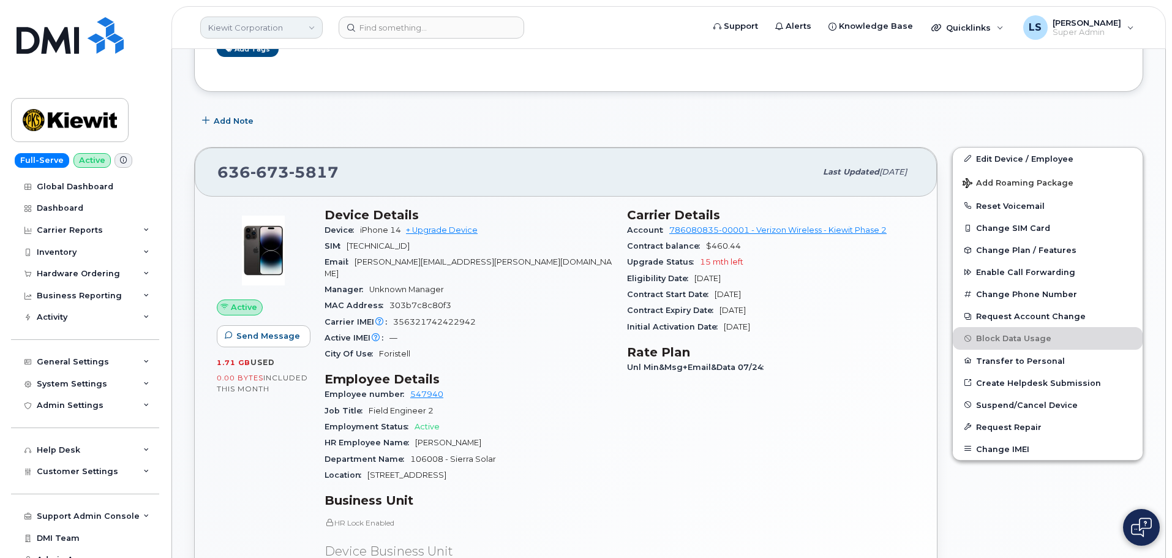
scroll to position [306, 0]
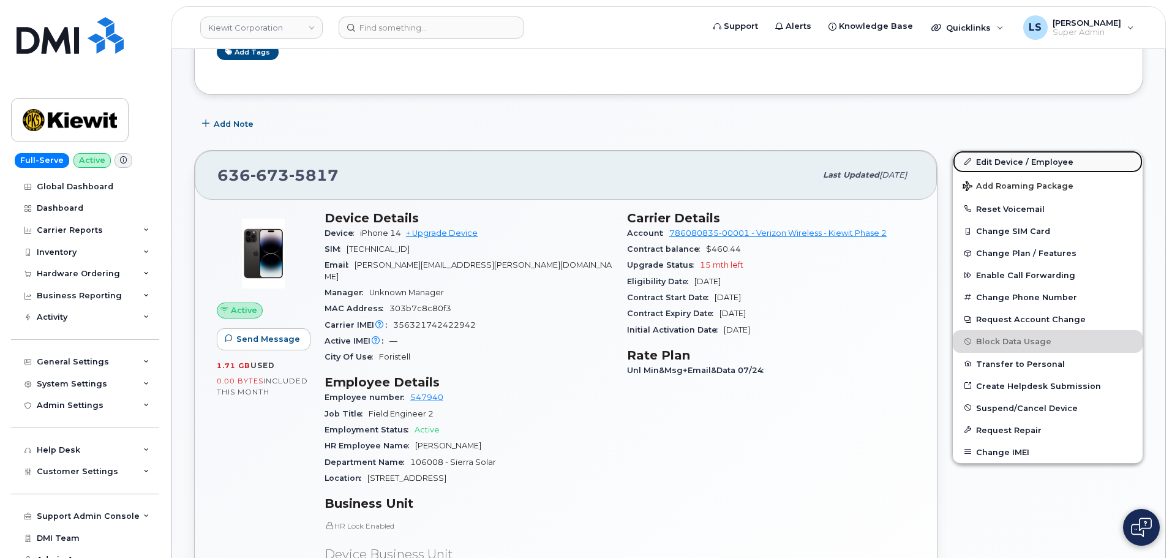
click at [1019, 157] on link "Edit Device / Employee" at bounding box center [1048, 162] width 190 height 22
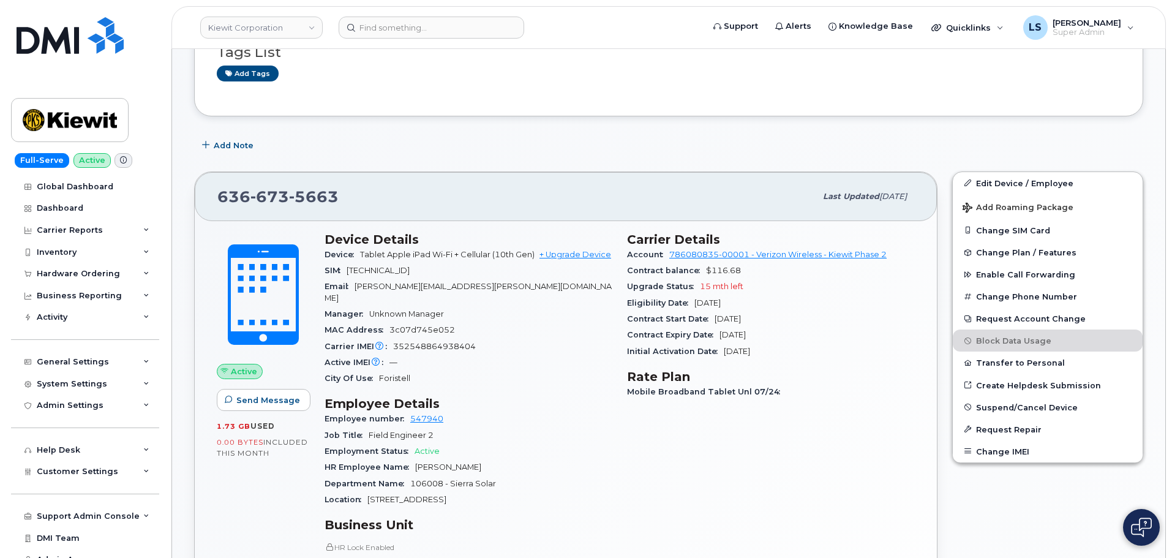
scroll to position [306, 0]
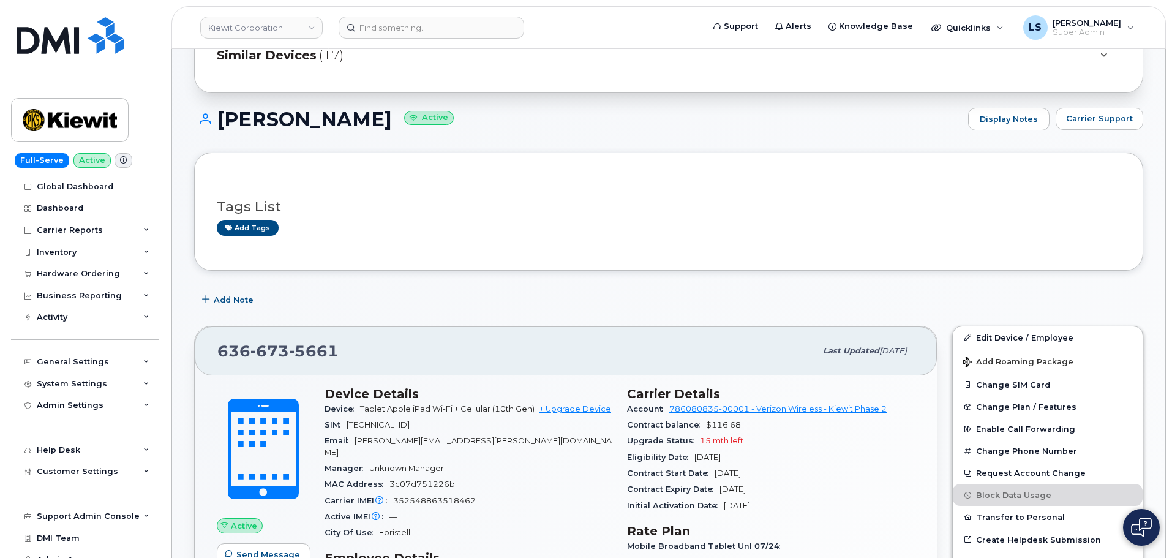
scroll to position [306, 0]
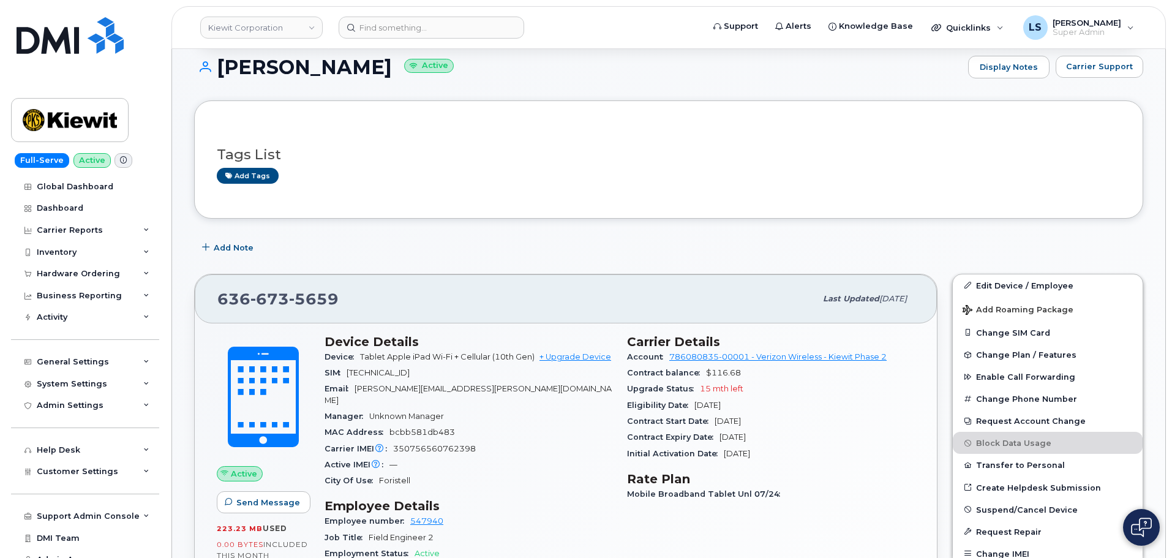
scroll to position [184, 0]
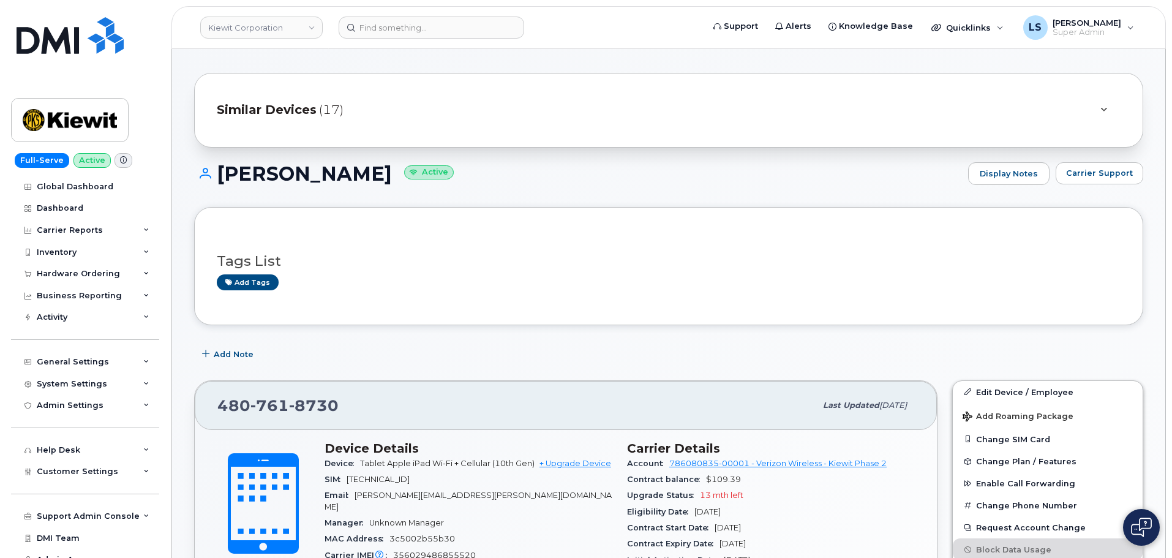
scroll to position [306, 0]
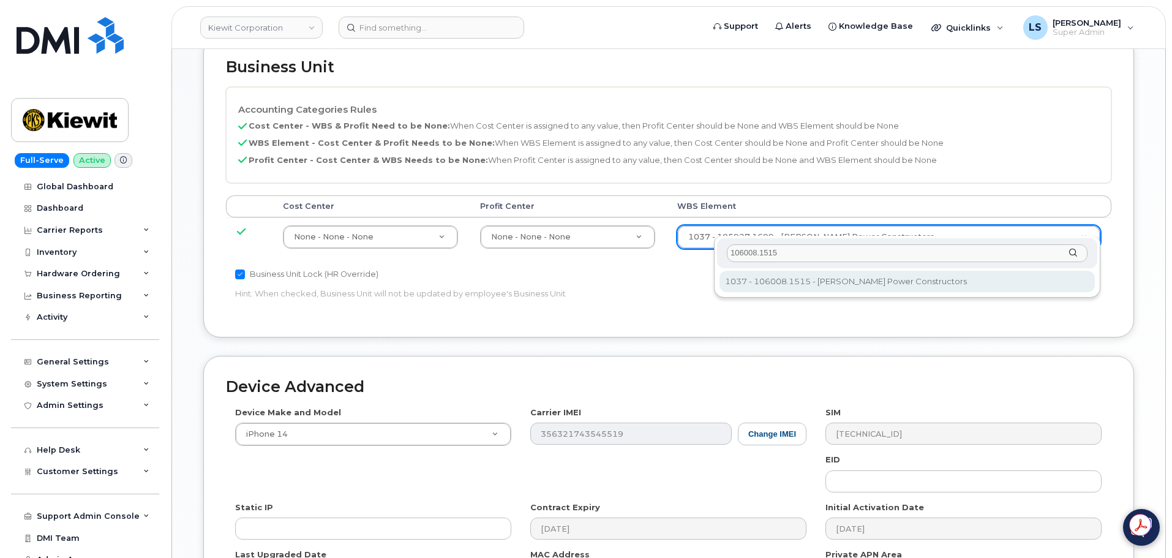
type input "106008.1515"
type input "29893704"
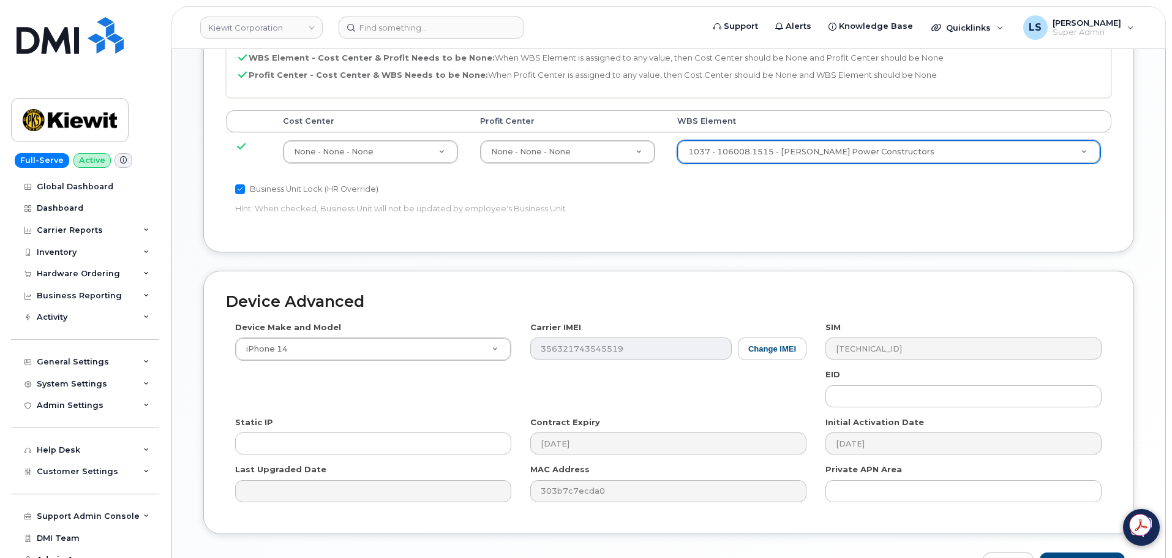
scroll to position [763, 0]
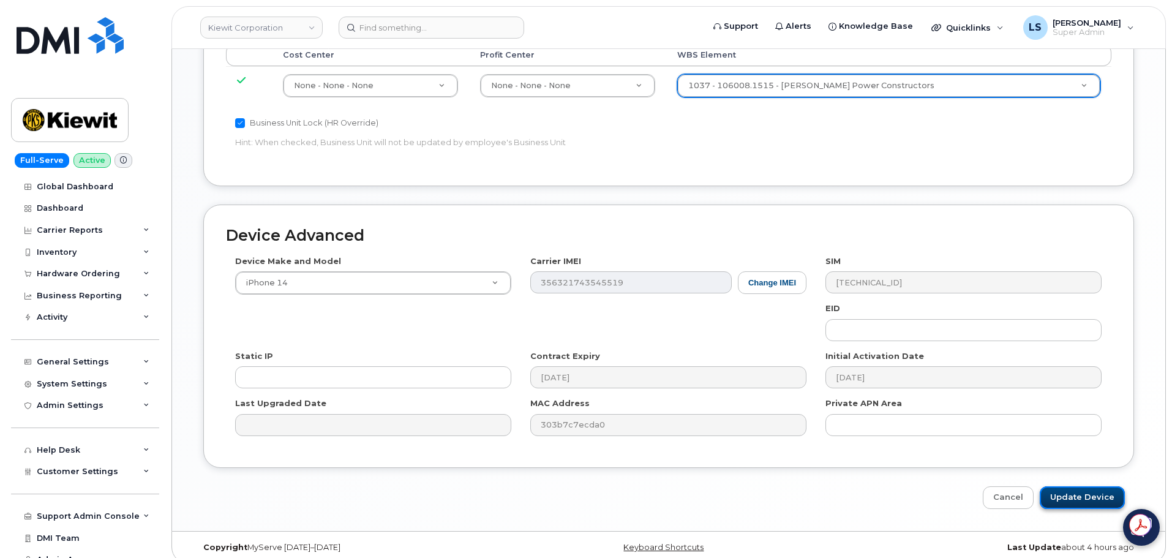
click at [1070, 496] on input "Update Device" at bounding box center [1082, 497] width 85 height 23
type input "Saving..."
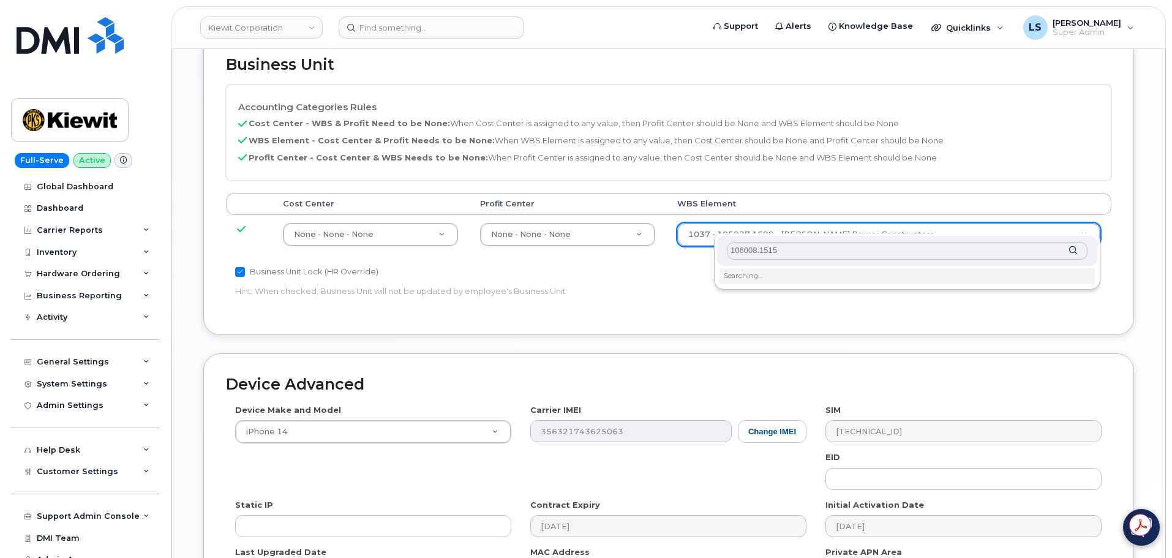
scroll to position [673, 0]
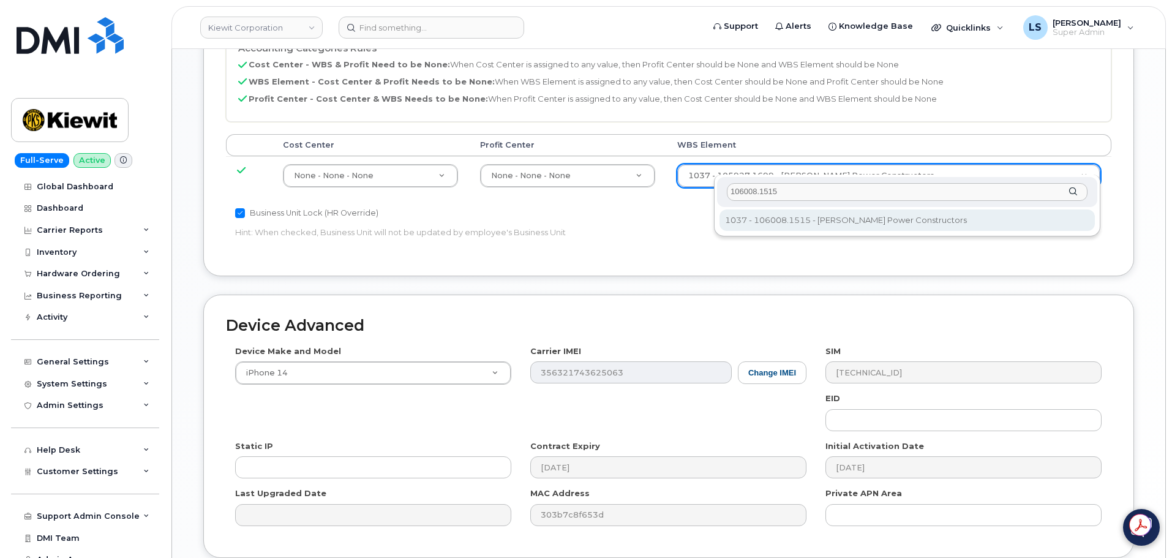
type input "106008.1515"
drag, startPoint x: 821, startPoint y: 218, endPoint x: 856, endPoint y: 246, distance: 44.5
type input "29893704"
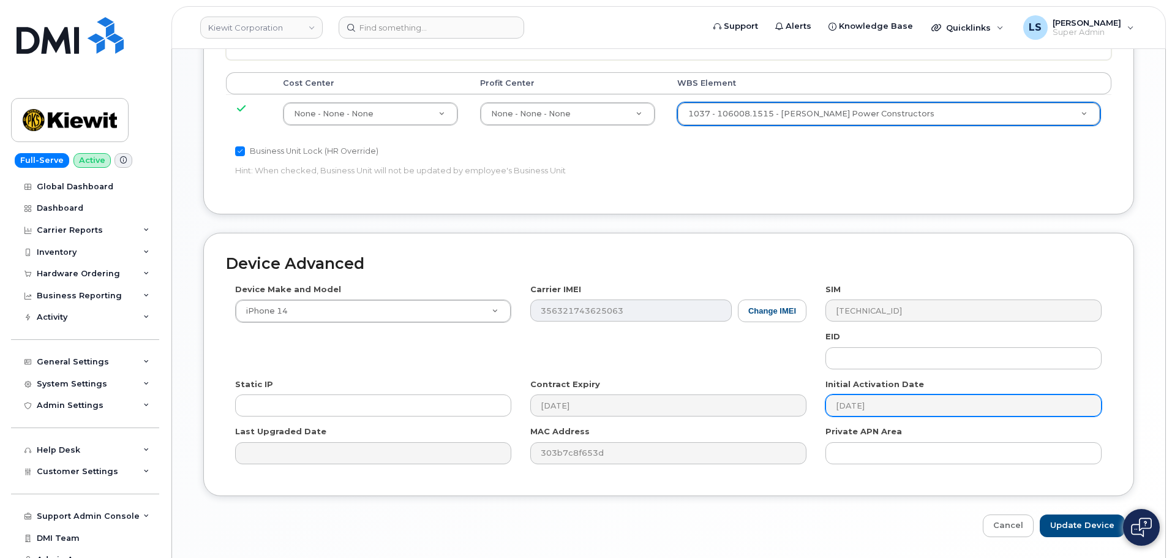
scroll to position [763, 0]
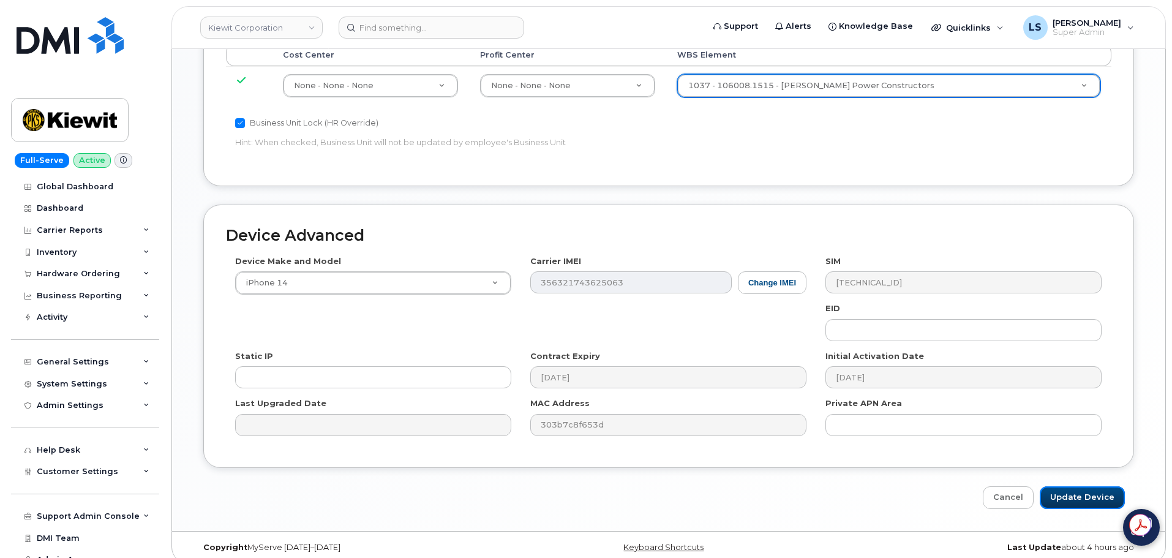
click at [1048, 486] on input "Update Device" at bounding box center [1082, 497] width 85 height 23
type input "Saving..."
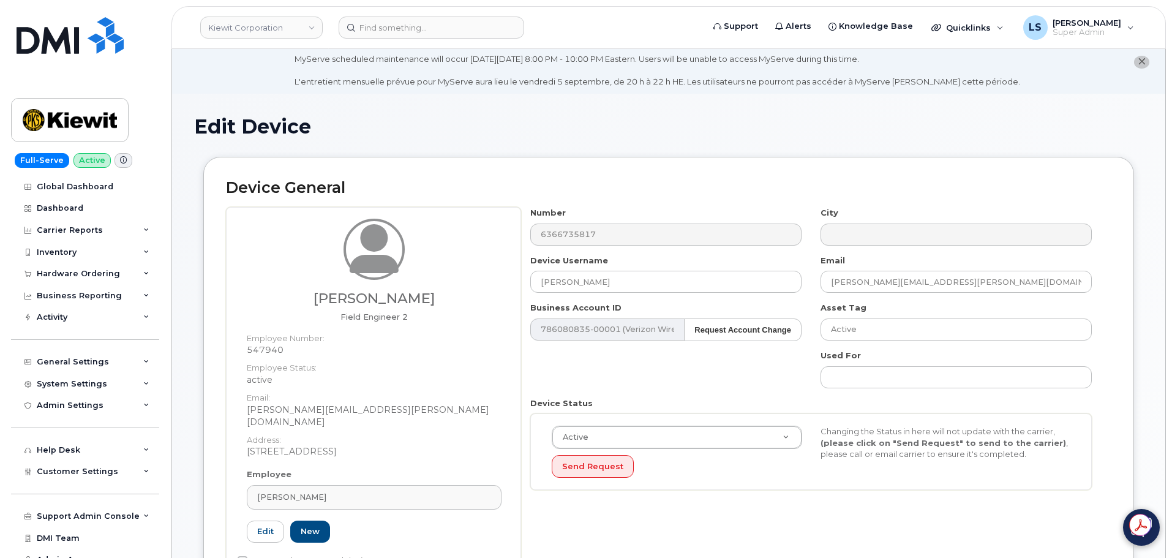
scroll to position [367, 0]
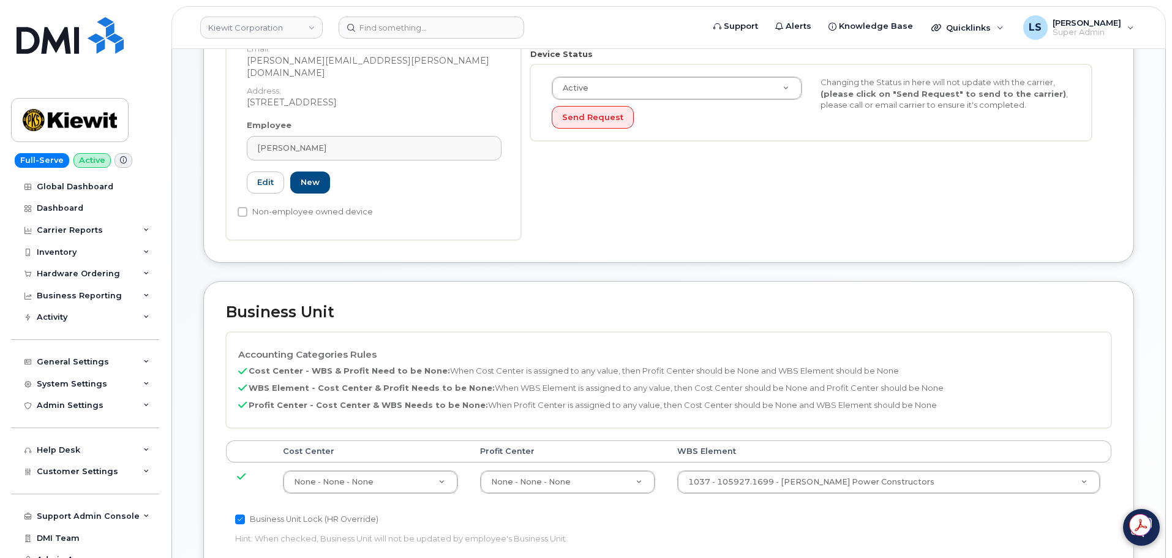
click at [853, 462] on td "1037 - 105927.1699 - [PERSON_NAME] Power Constructors 29970538" at bounding box center [889, 481] width 446 height 39
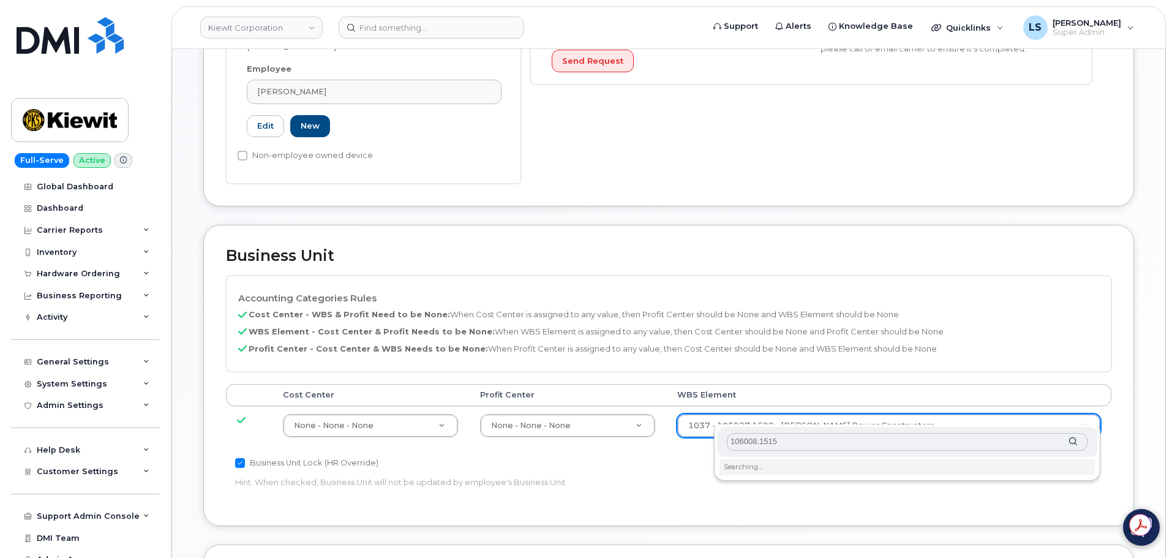
scroll to position [490, 0]
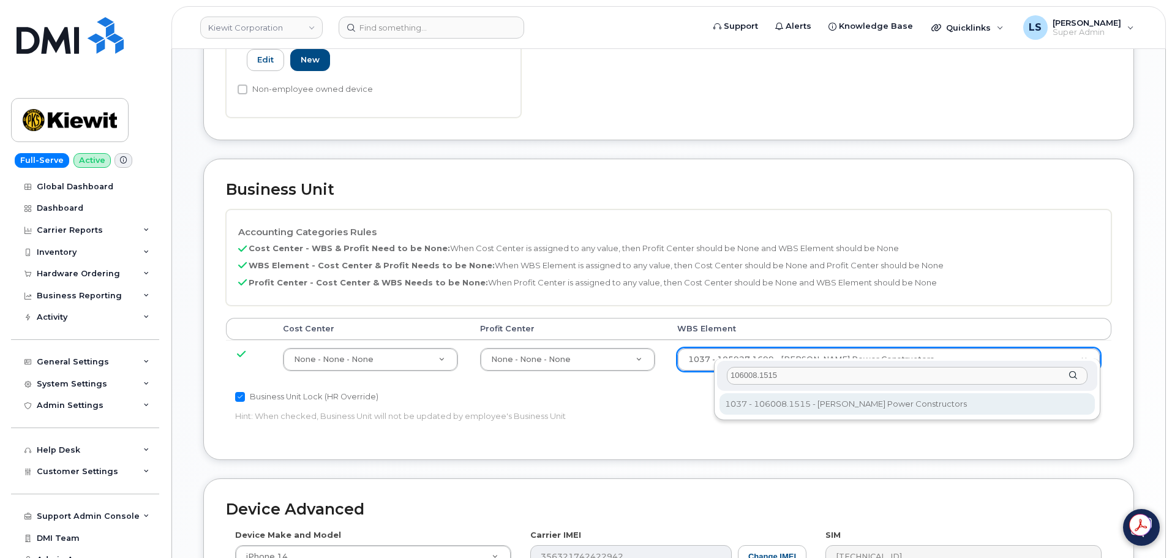
type input "106008.1515"
type input "29893704"
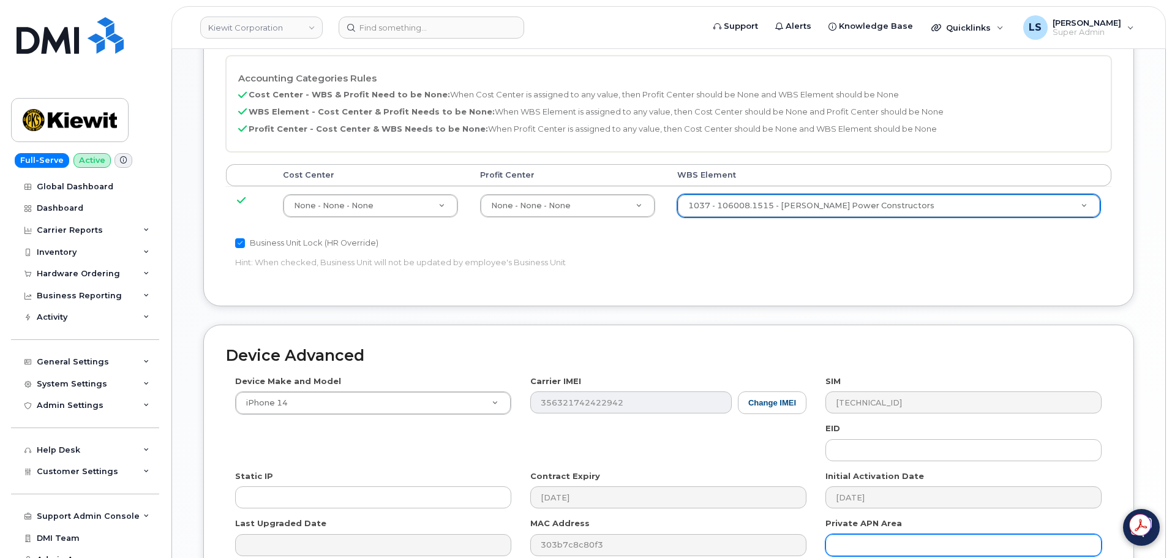
scroll to position [763, 0]
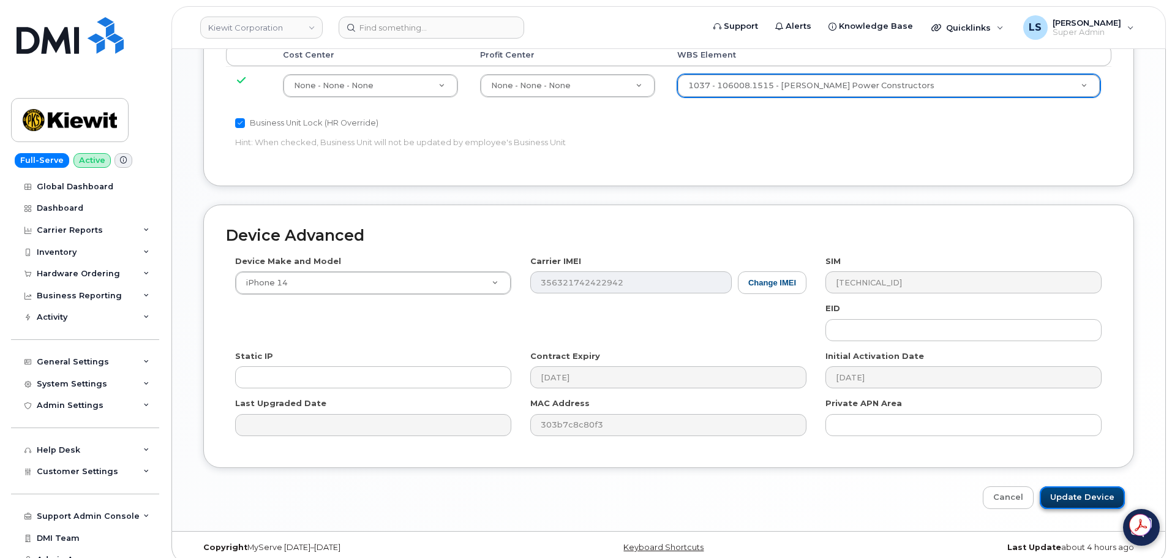
click at [1048, 486] on input "Update Device" at bounding box center [1082, 497] width 85 height 23
type input "Saving..."
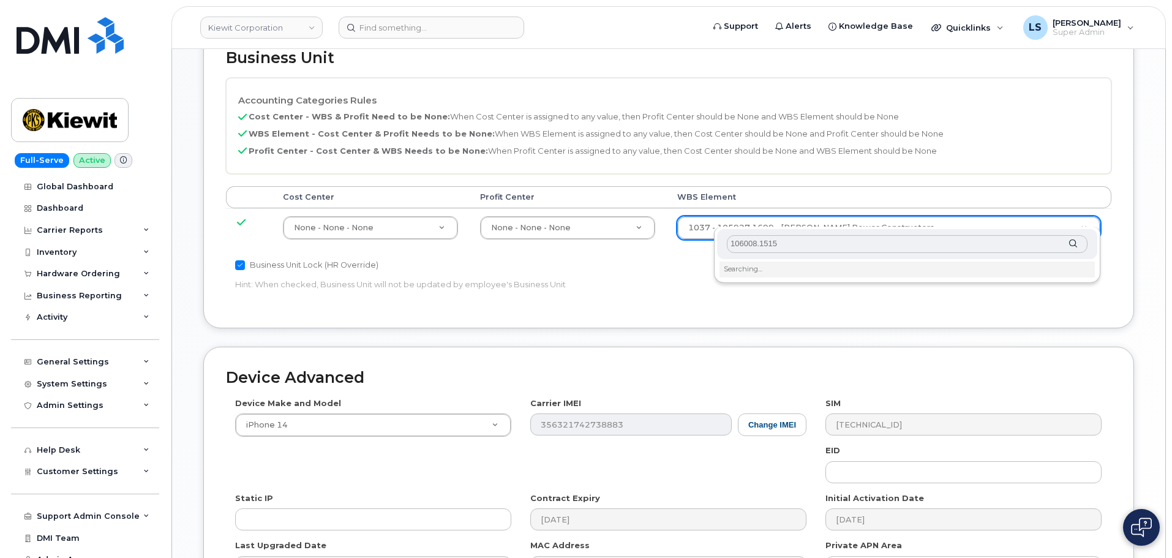
scroll to position [735, 0]
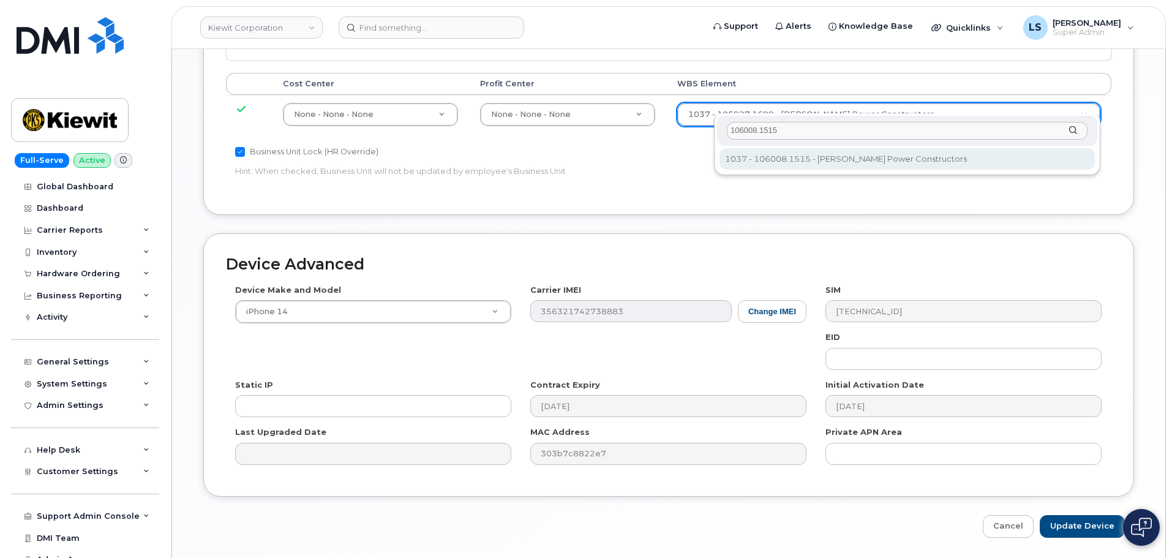
type input "106008.1515"
type input "29893704"
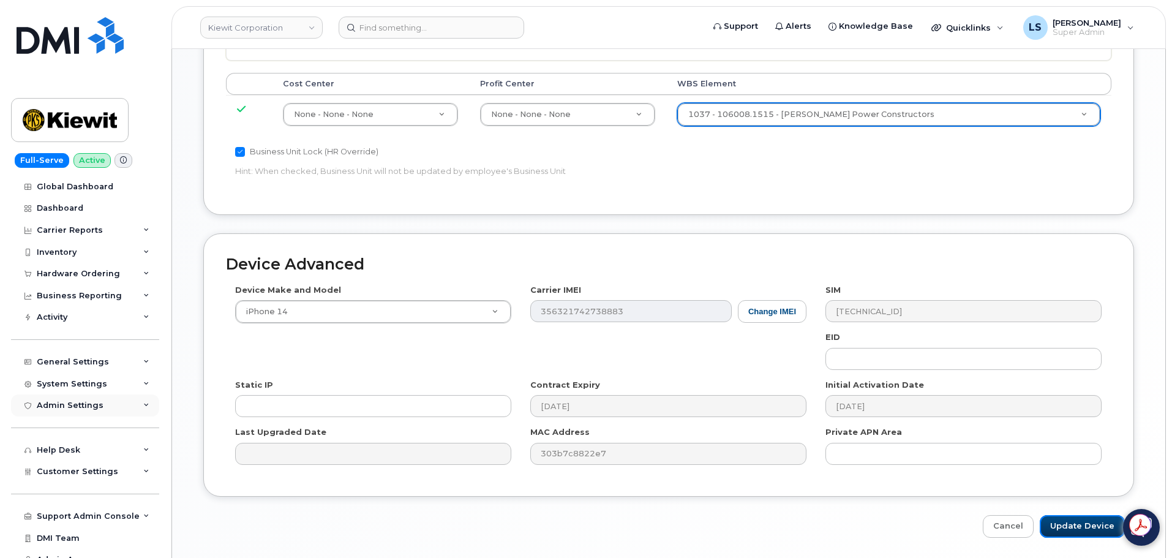
drag, startPoint x: 1076, startPoint y: 520, endPoint x: 58, endPoint y: 405, distance: 1024.6
click at [1076, 519] on input "Update Device" at bounding box center [1082, 526] width 85 height 23
type input "Saving..."
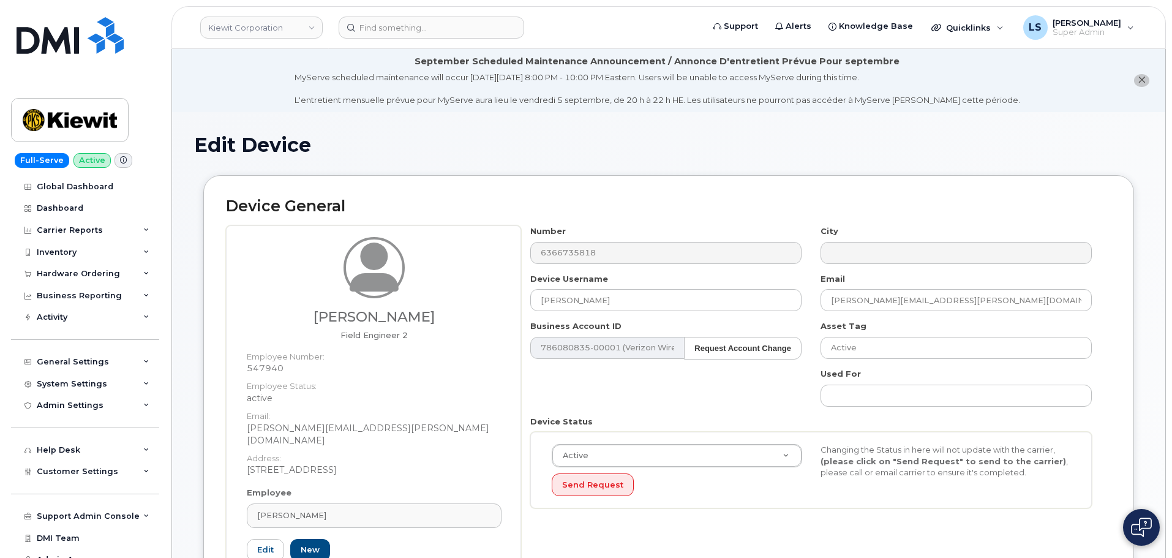
scroll to position [367, 0]
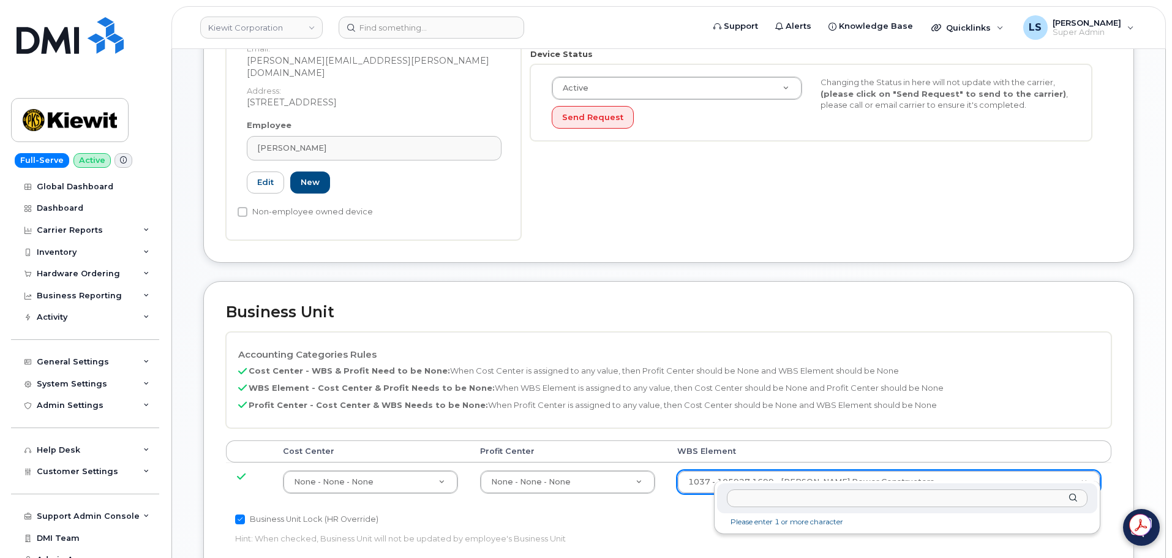
drag, startPoint x: 866, startPoint y: 480, endPoint x: 874, endPoint y: 451, distance: 30.6
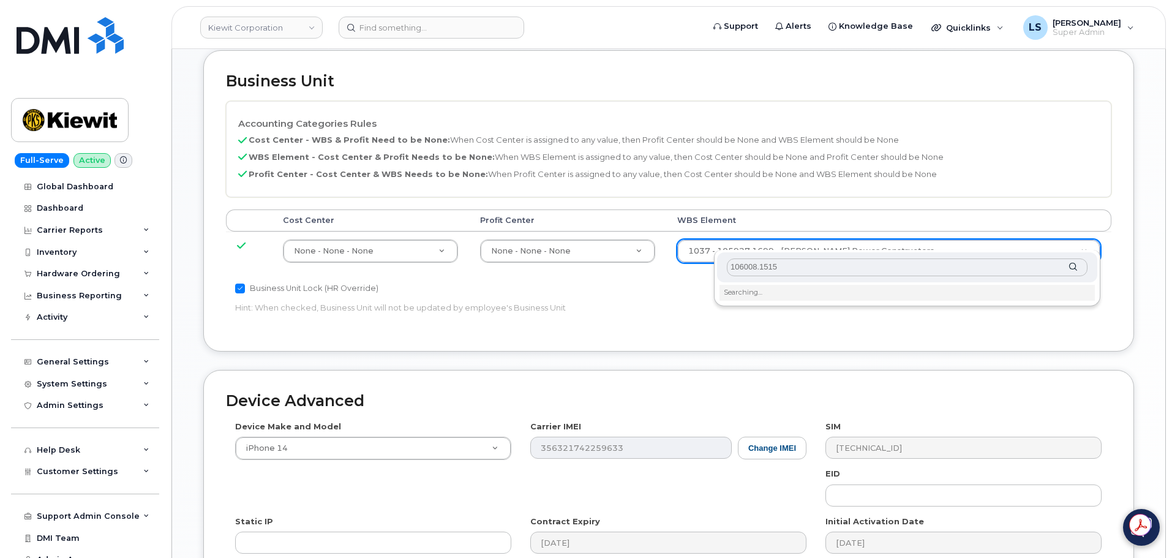
scroll to position [612, 0]
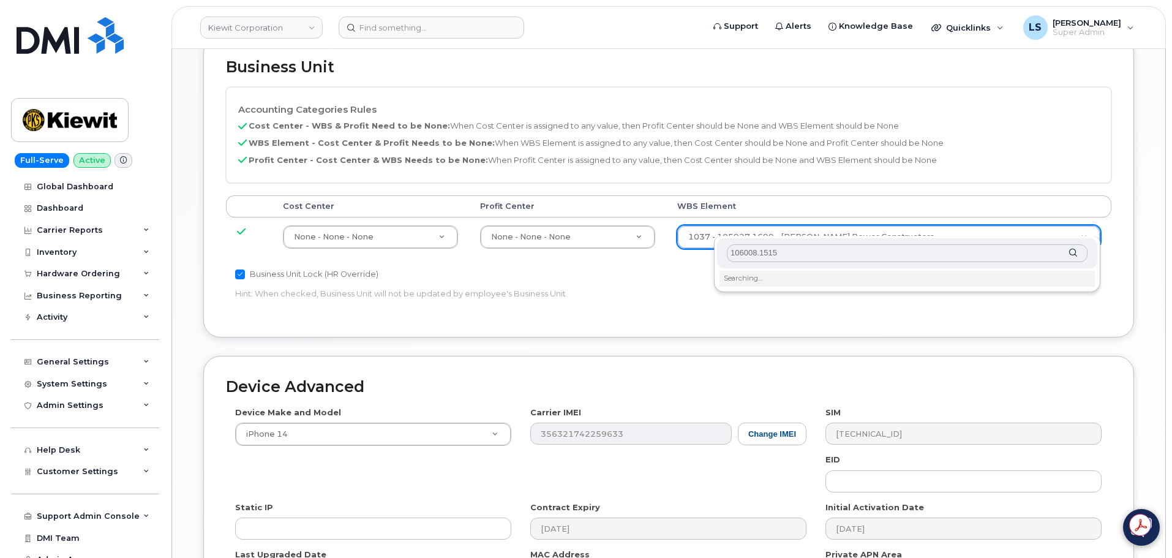
type input "106008.1515"
type input "29893704"
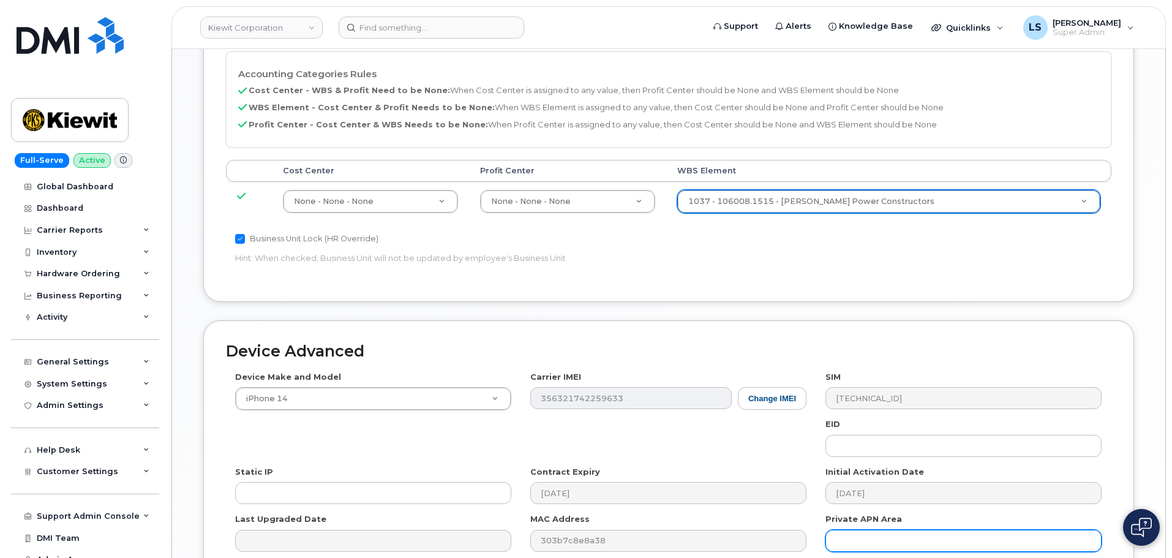
scroll to position [763, 0]
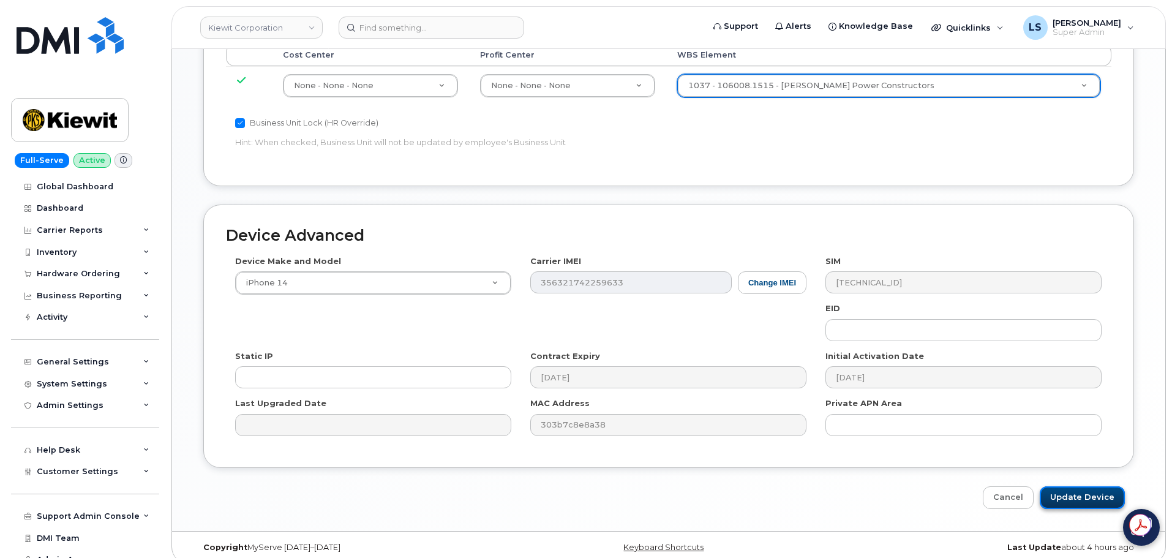
click at [1054, 491] on input "Update Device" at bounding box center [1082, 497] width 85 height 23
type input "Saving..."
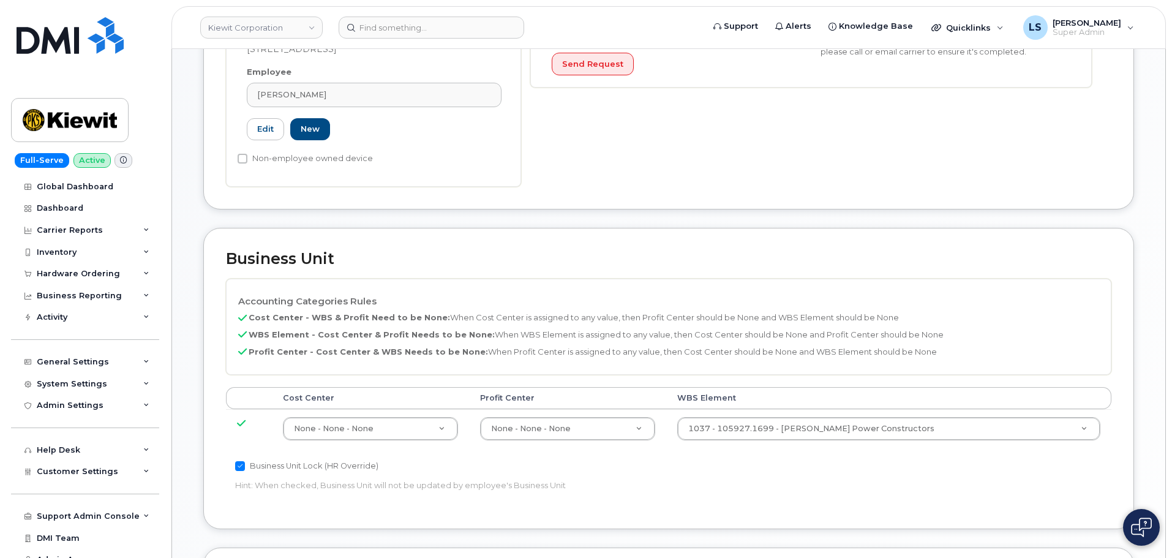
scroll to position [490, 0]
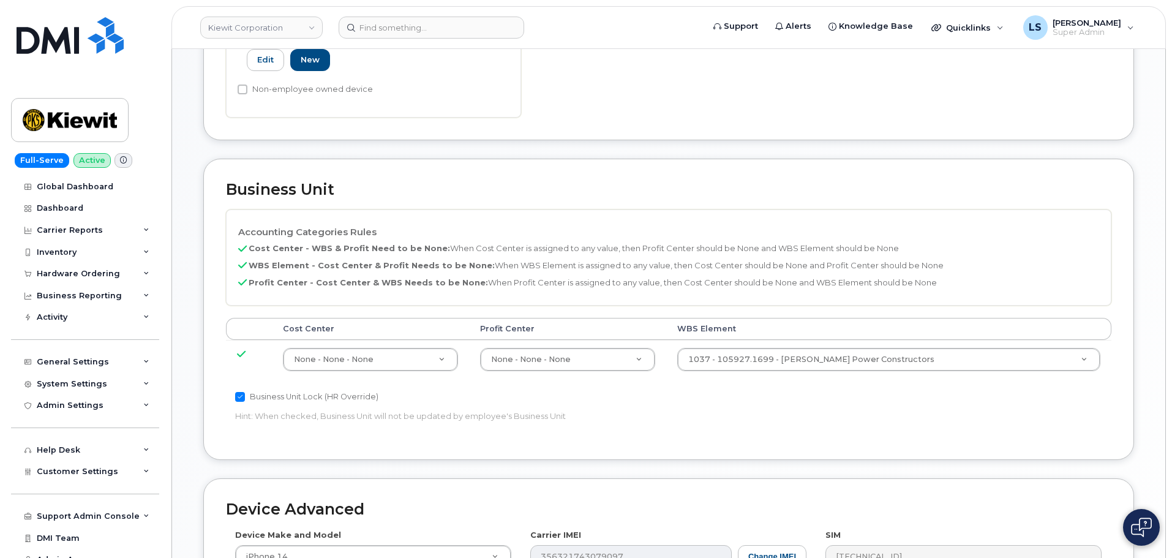
click at [853, 361] on td "1037 - 105927.1699 - [PERSON_NAME] Power Constructors 29970538" at bounding box center [889, 359] width 446 height 39
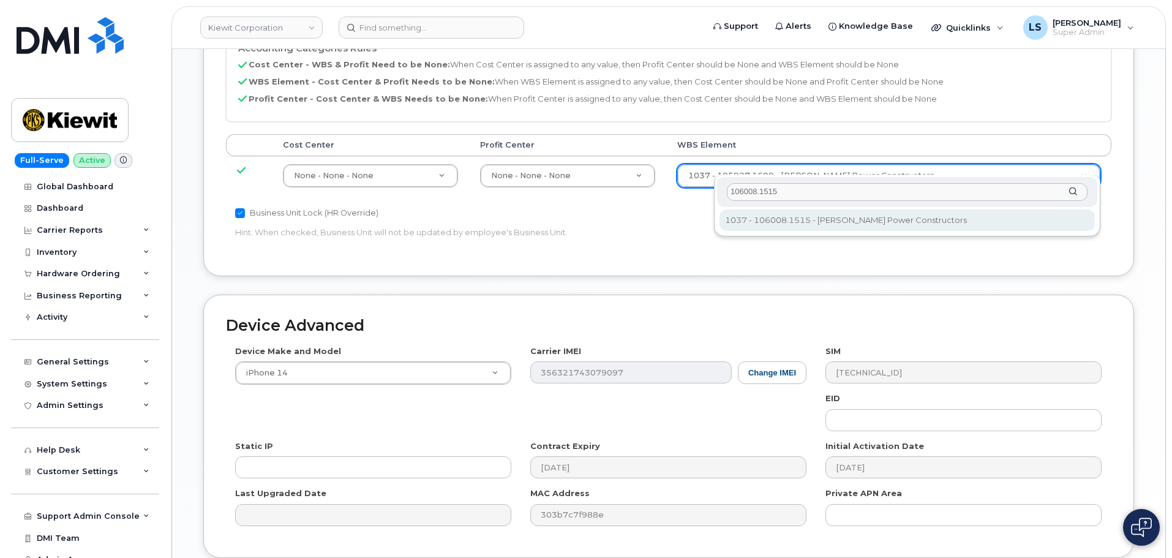
type input "106008.1515"
type input "29893704"
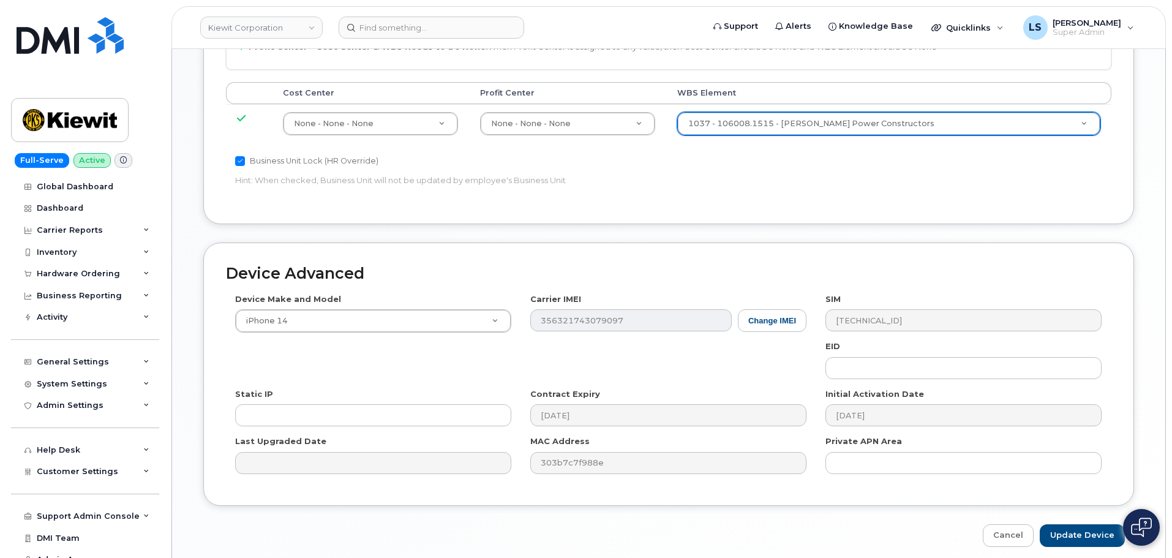
scroll to position [763, 0]
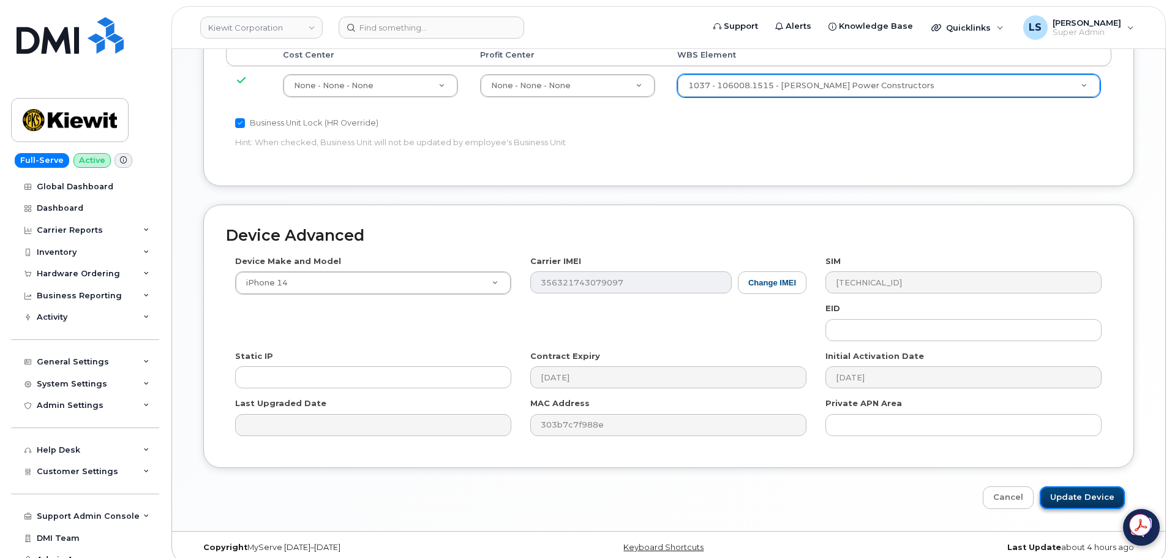
click at [1056, 486] on input "Update Device" at bounding box center [1082, 497] width 85 height 23
type input "Saving..."
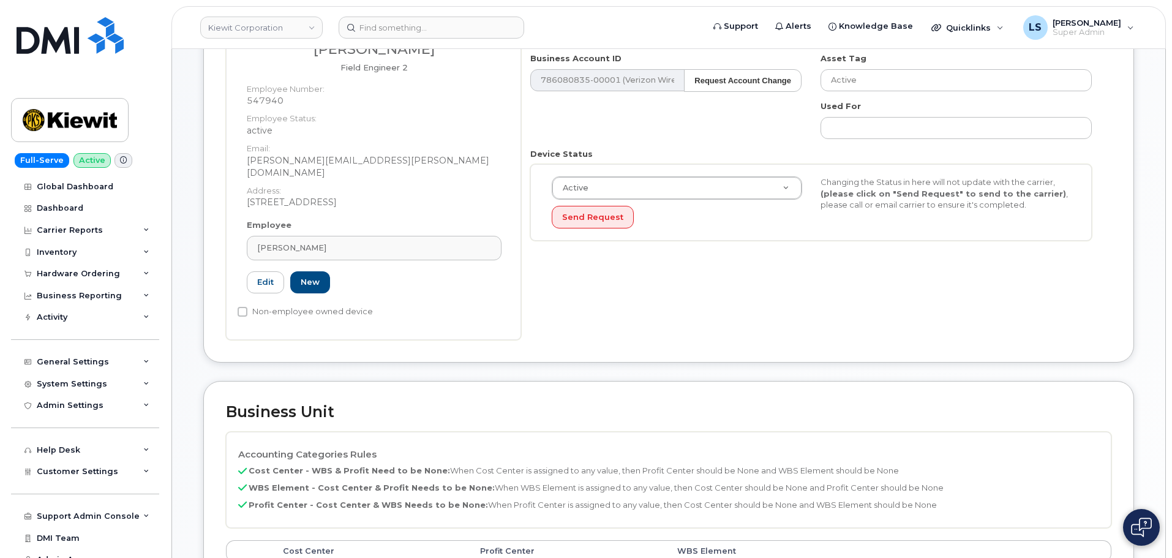
scroll to position [367, 0]
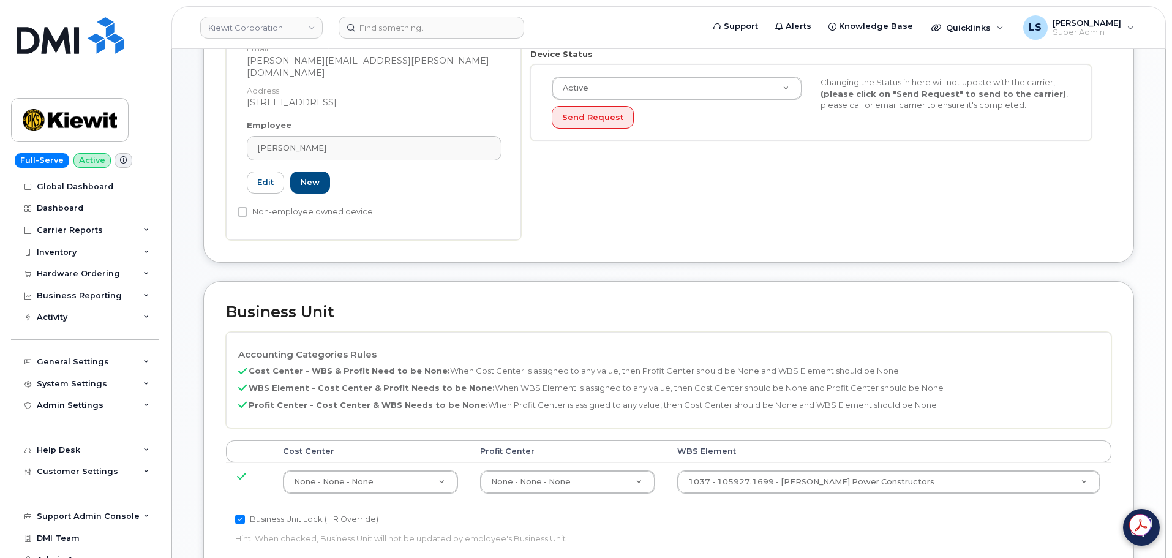
click at [887, 462] on td "1037 - 105927.1699 - Kiewit Power Constructors 29970538" at bounding box center [889, 481] width 446 height 39
click at [886, 462] on td "1037 - 105927.1699 - Kiewit Power Constructors 29970538" at bounding box center [889, 481] width 446 height 39
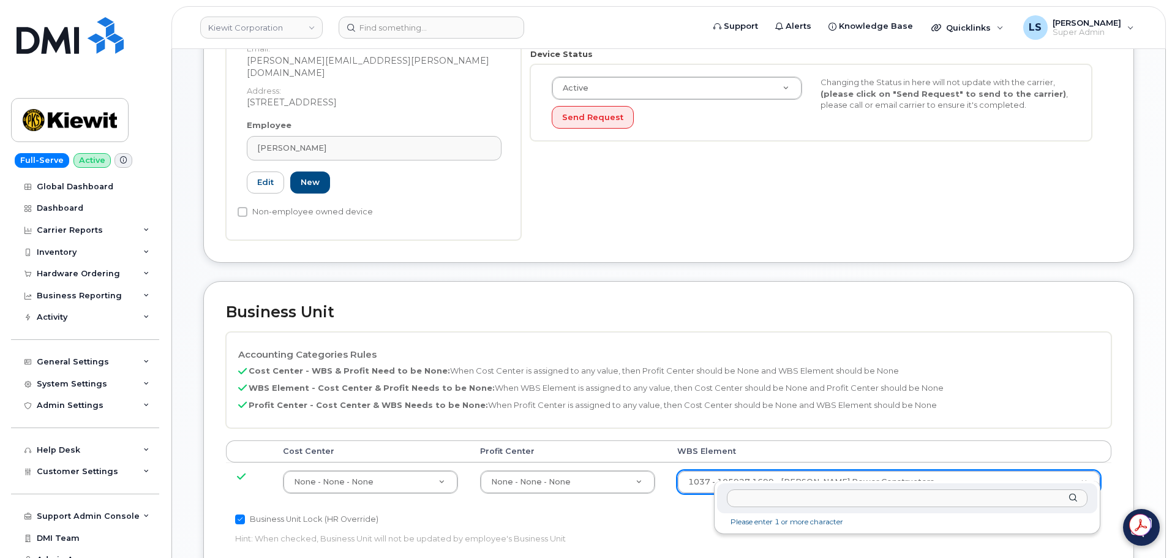
drag, startPoint x: 885, startPoint y: 461, endPoint x: 873, endPoint y: 463, distance: 11.8
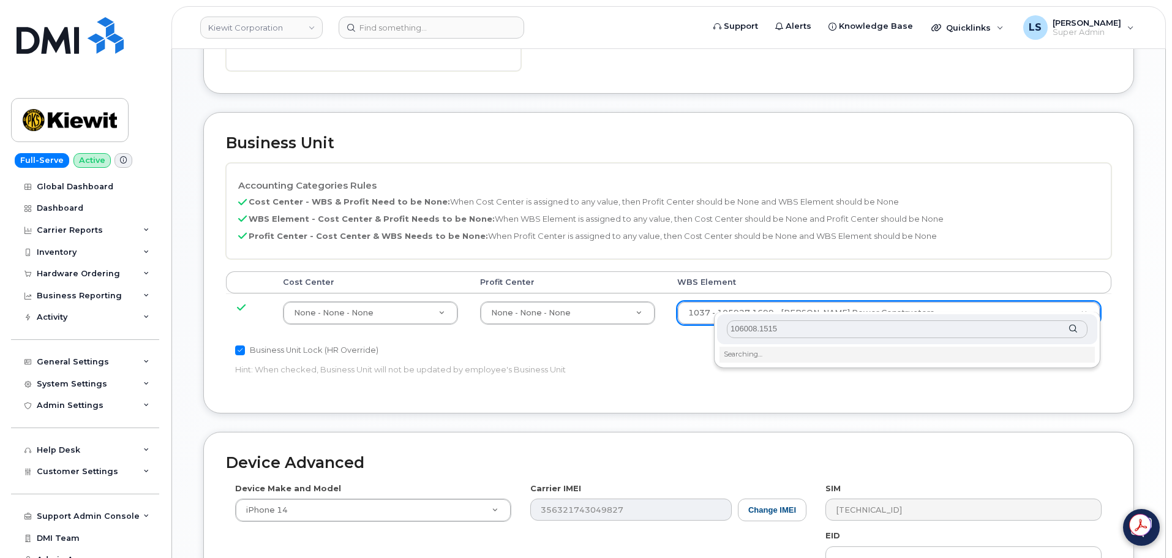
scroll to position [551, 0]
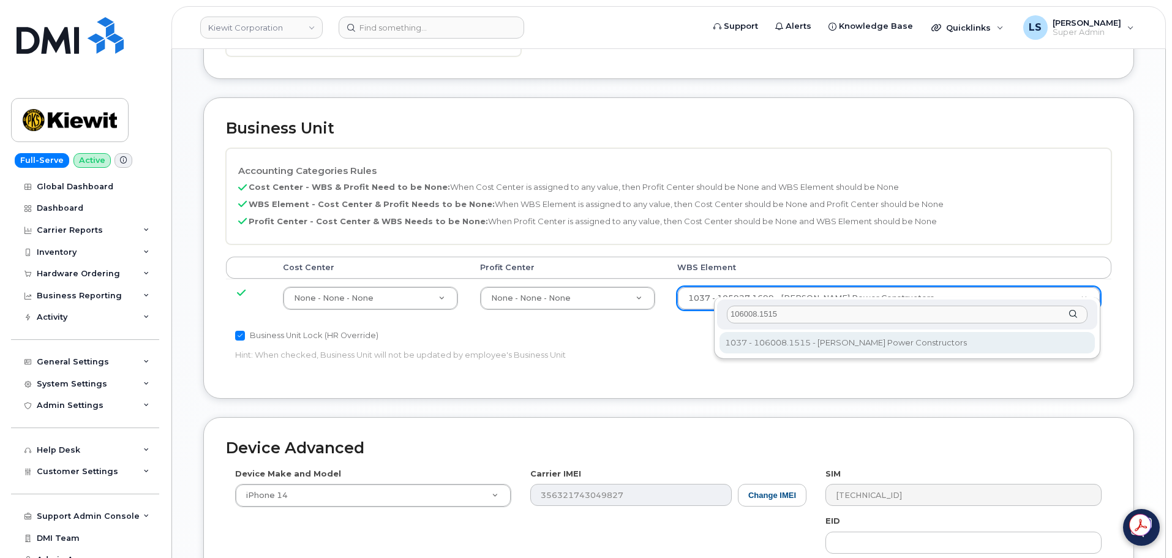
type input "106008.1515"
type input "29893704"
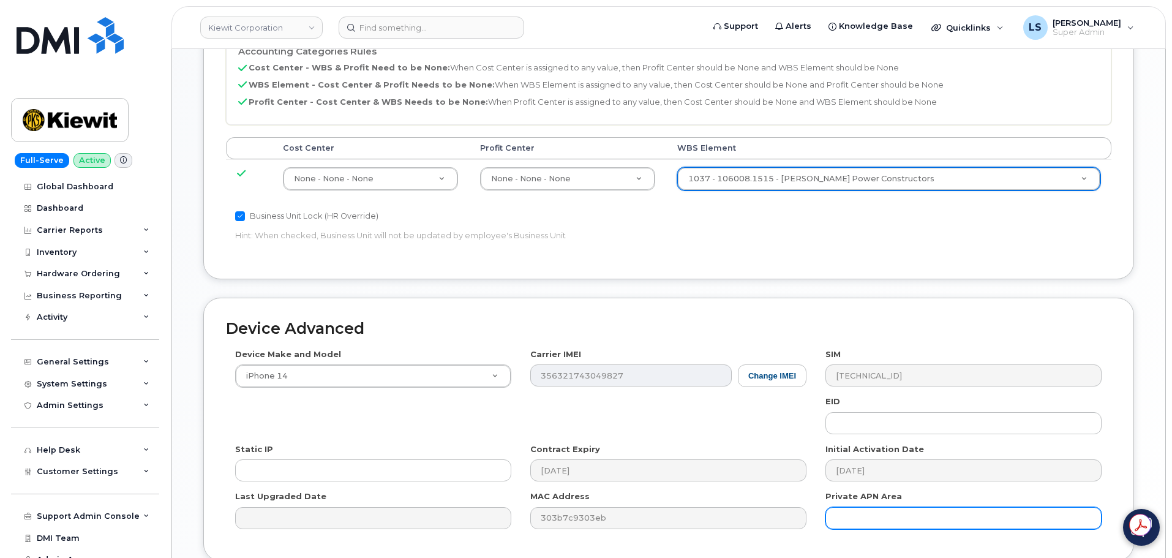
scroll to position [763, 0]
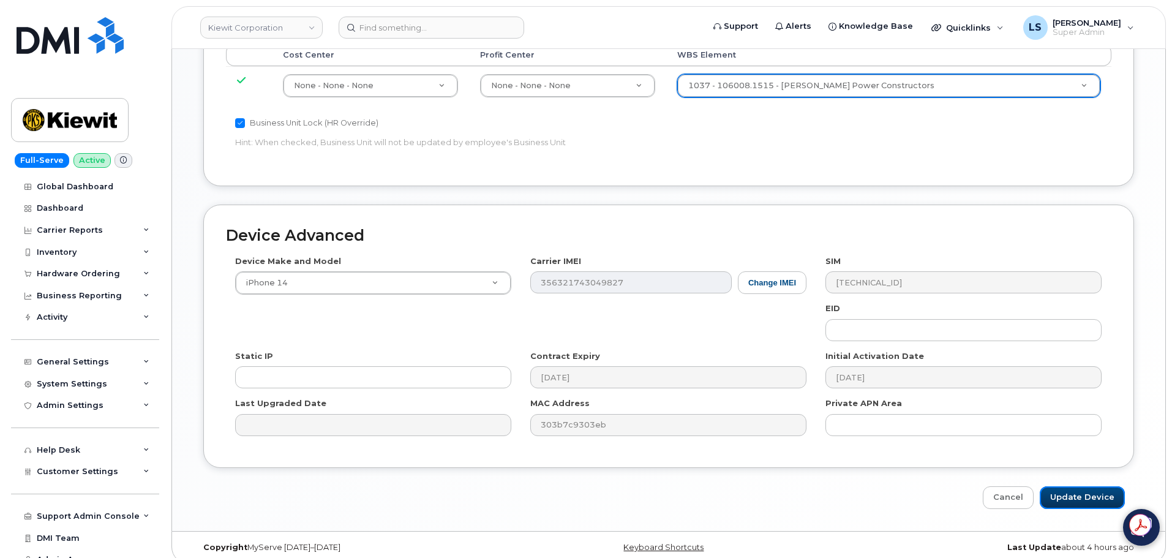
drag, startPoint x: 1062, startPoint y: 474, endPoint x: 1058, endPoint y: 468, distance: 7.7
click at [1062, 486] on input "Update Device" at bounding box center [1082, 497] width 85 height 23
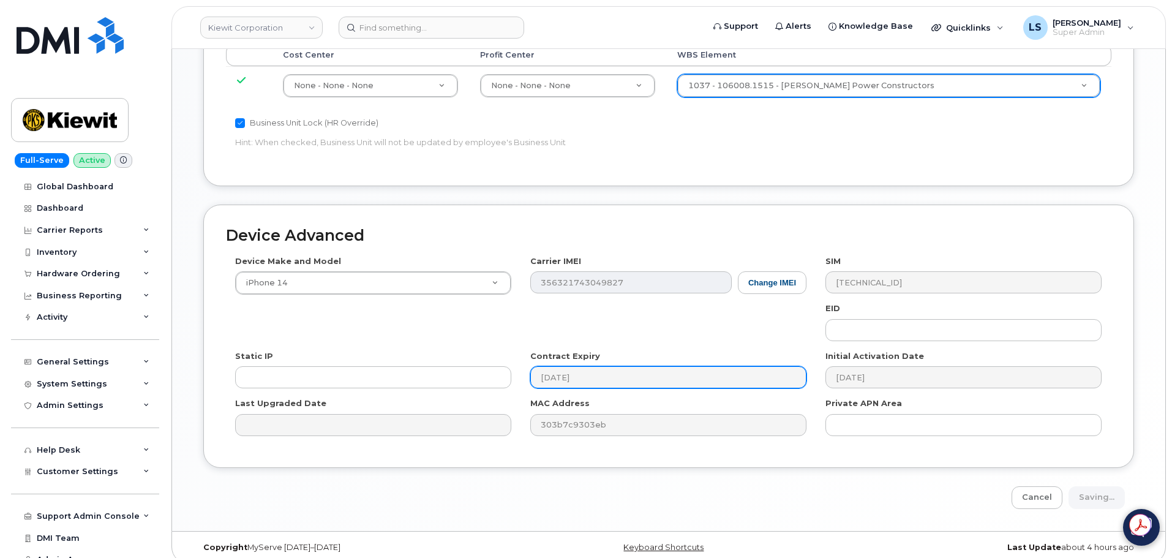
type input "Saving..."
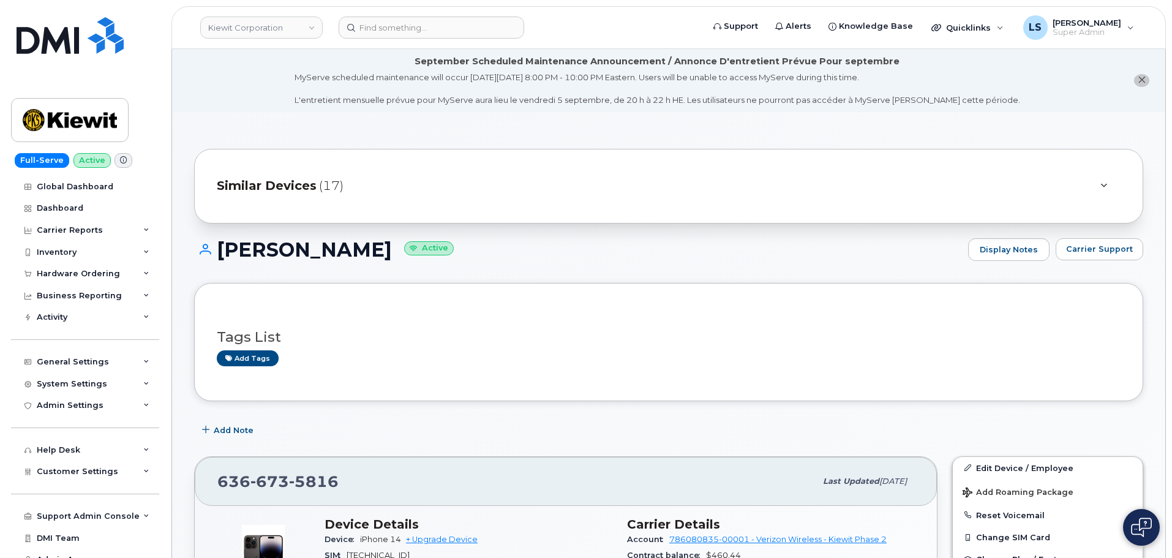
click at [389, 40] on header "Kiewit Corporation Support Alerts Knowledge Base Quicklinks Suspend / Cancel De…" at bounding box center [668, 27] width 994 height 43
click at [394, 28] on input at bounding box center [432, 28] width 186 height 22
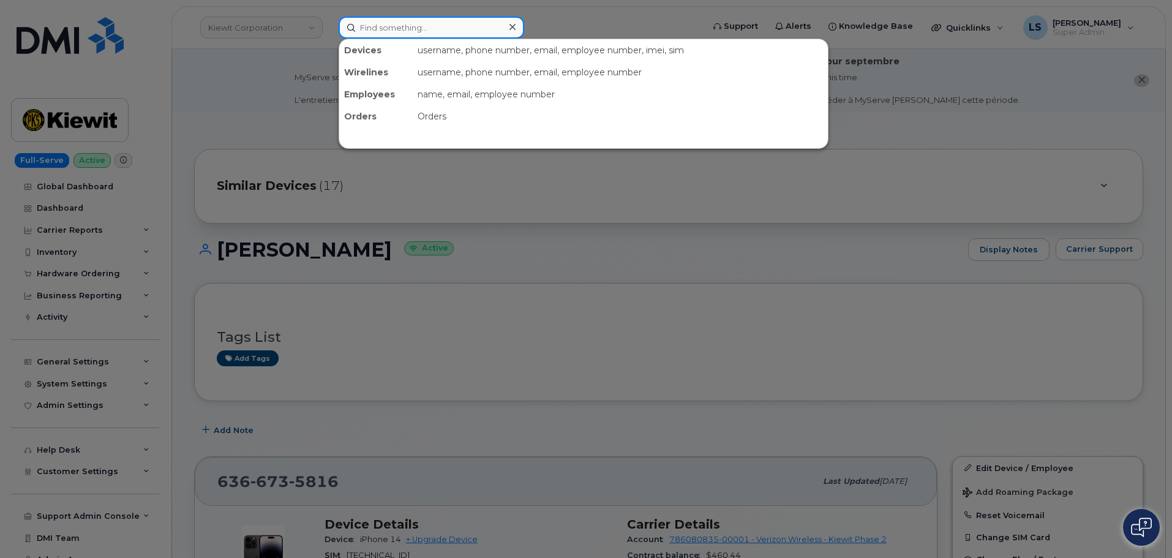
paste input "[PERSON_NAME]"
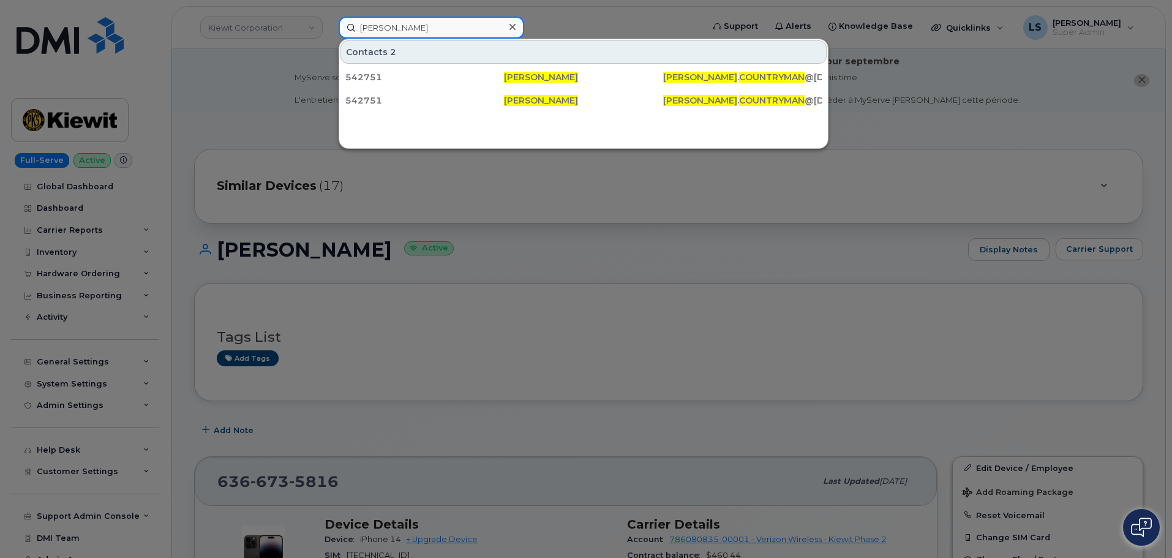
click at [405, 18] on input "[PERSON_NAME]" at bounding box center [432, 28] width 186 height 22
paste input "REANNA.COUNTRYMAN@TICUS.COM"
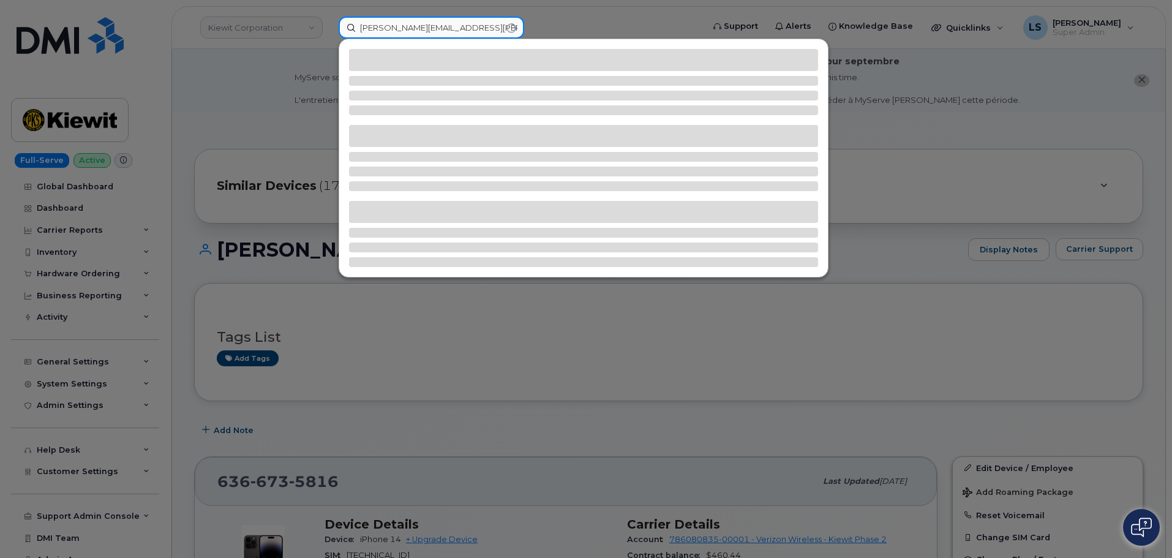
type input "[PERSON_NAME][EMAIL_ADDRESS][PERSON_NAME][DOMAIN_NAME]"
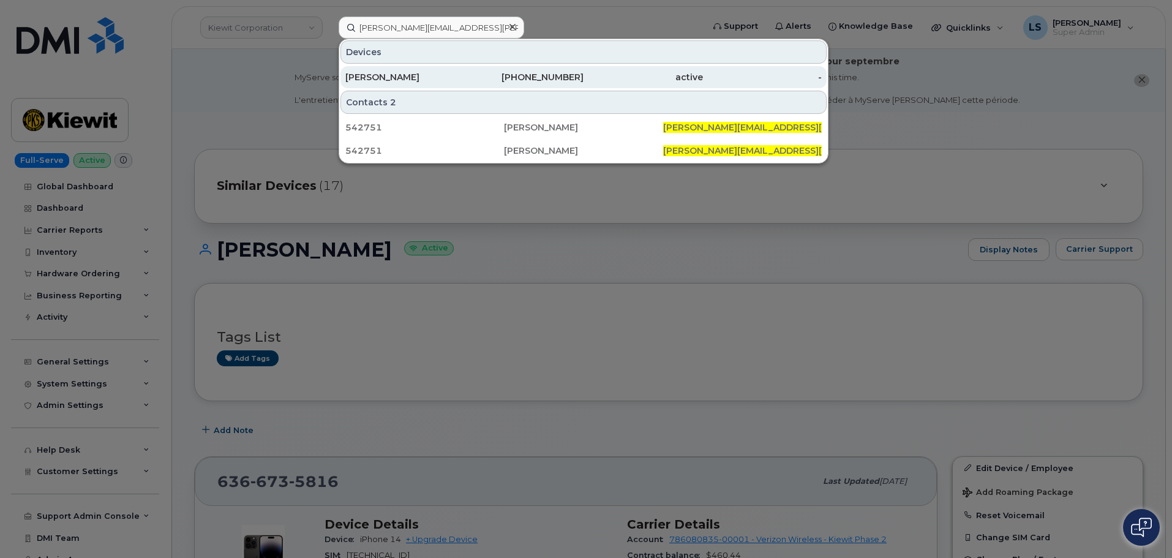
click at [583, 67] on div "720-829-7652" at bounding box center [642, 77] width 119 height 22
